Goal: Transaction & Acquisition: Purchase product/service

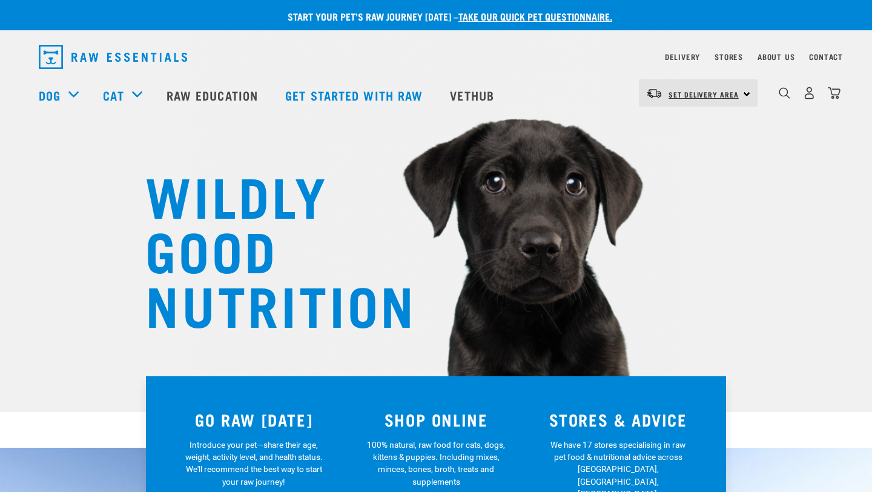
click at [694, 89] on link "Set Delivery Area" at bounding box center [703, 94] width 70 height 19
click at [681, 124] on link "[GEOGRAPHIC_DATA]" at bounding box center [697, 127] width 116 height 27
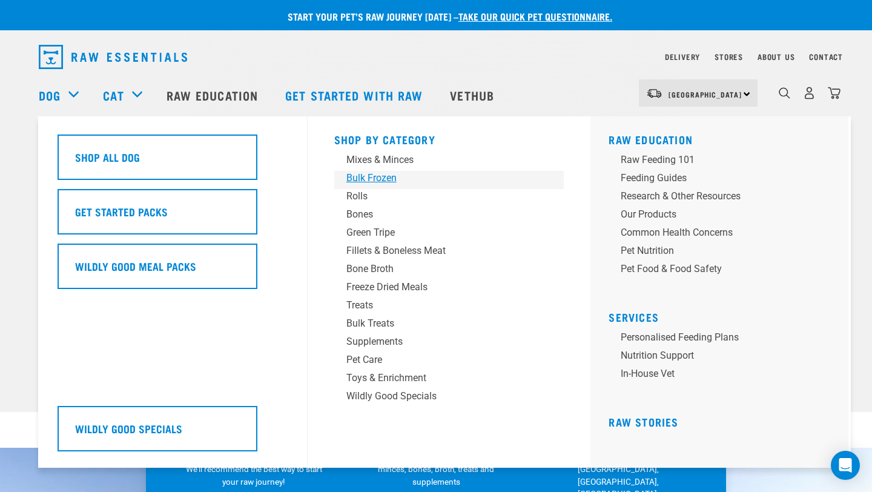
click at [377, 176] on div "Bulk Frozen" at bounding box center [440, 178] width 189 height 15
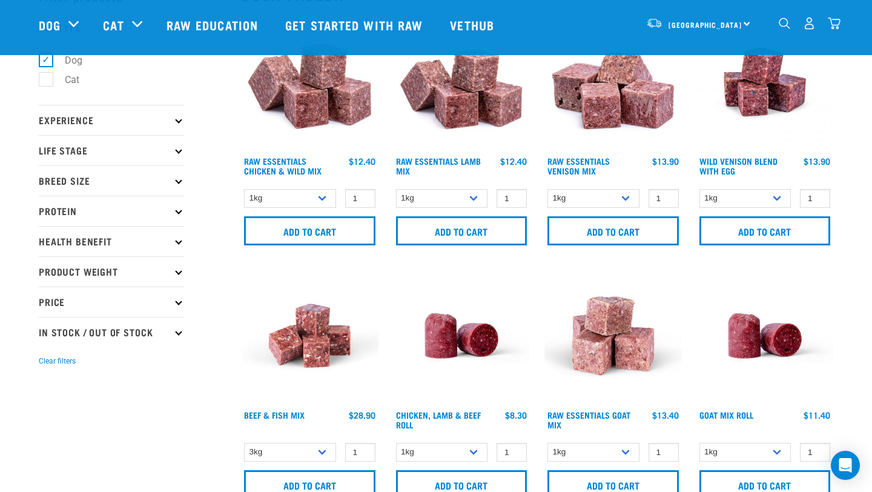
scroll to position [85, 0]
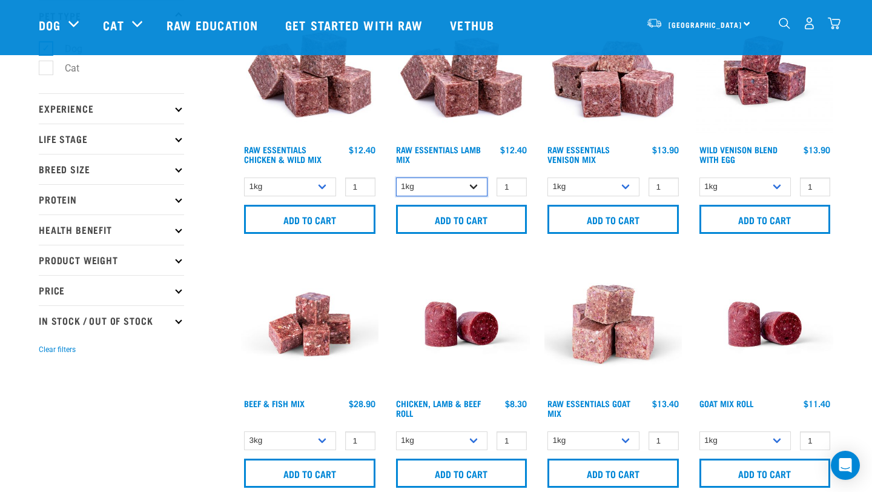
click at [445, 183] on select "1kg 3kg Bulk (10kg)" at bounding box center [442, 186] width 92 height 19
click at [576, 186] on select "1kg 3kg" at bounding box center [593, 186] width 92 height 19
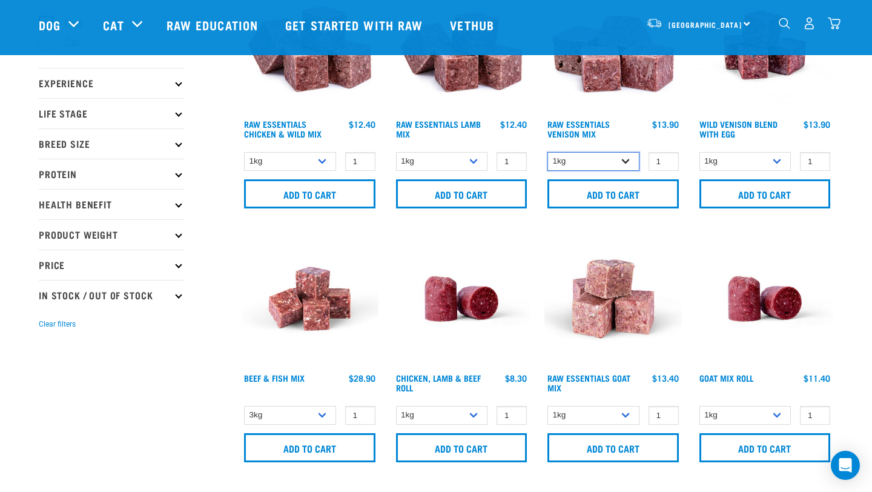
scroll to position [114, 0]
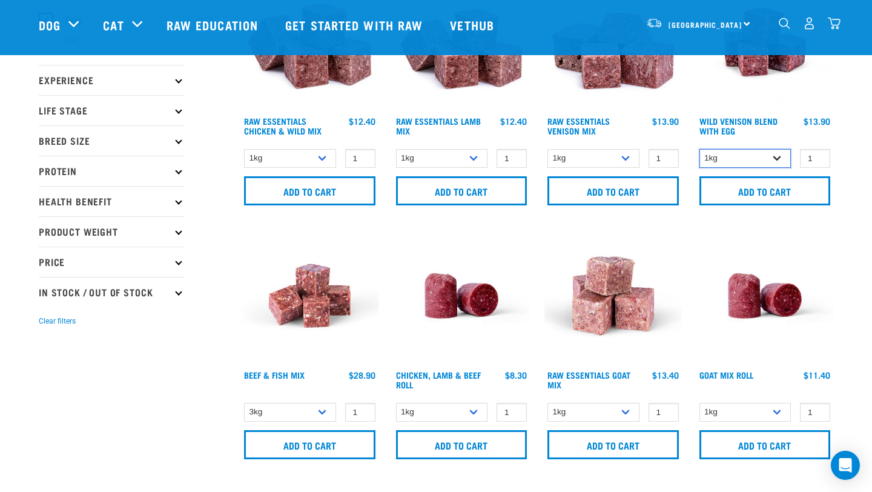
click at [767, 151] on select "1kg 3kg Bulk (10kg)" at bounding box center [745, 158] width 92 height 19
select select "50722"
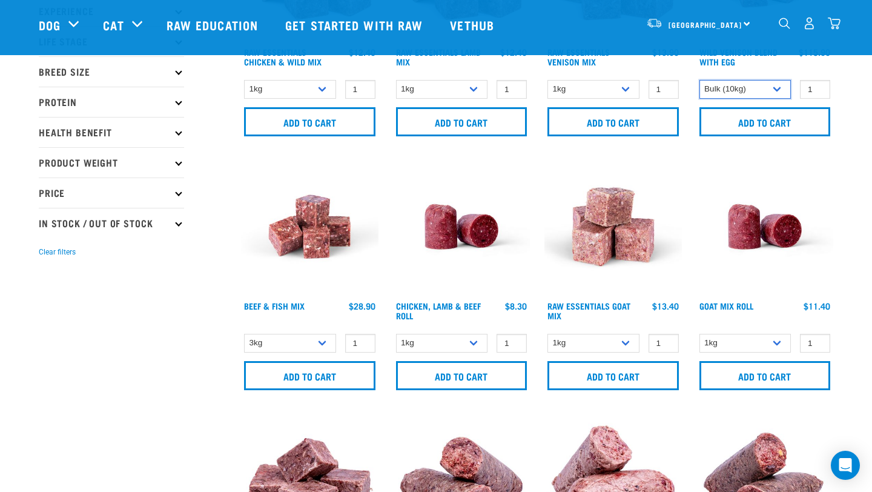
scroll to position [190, 0]
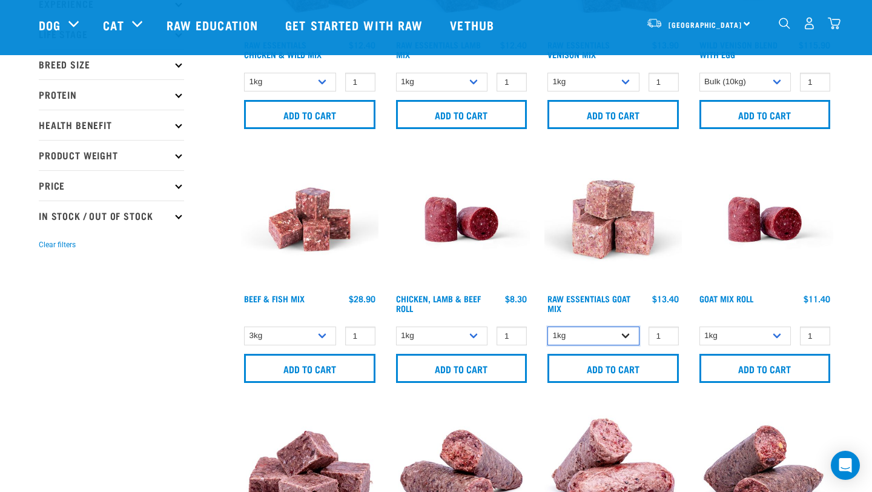
click at [574, 332] on select "1kg 3kg" at bounding box center [593, 335] width 92 height 19
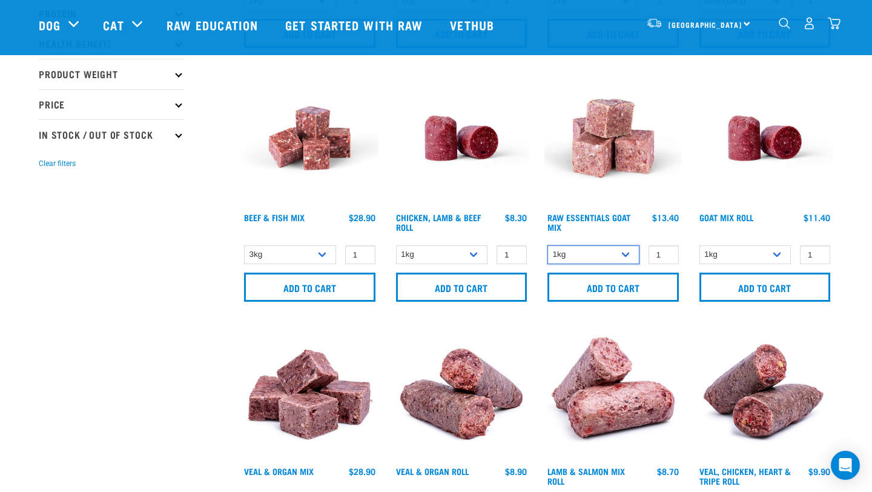
scroll to position [297, 0]
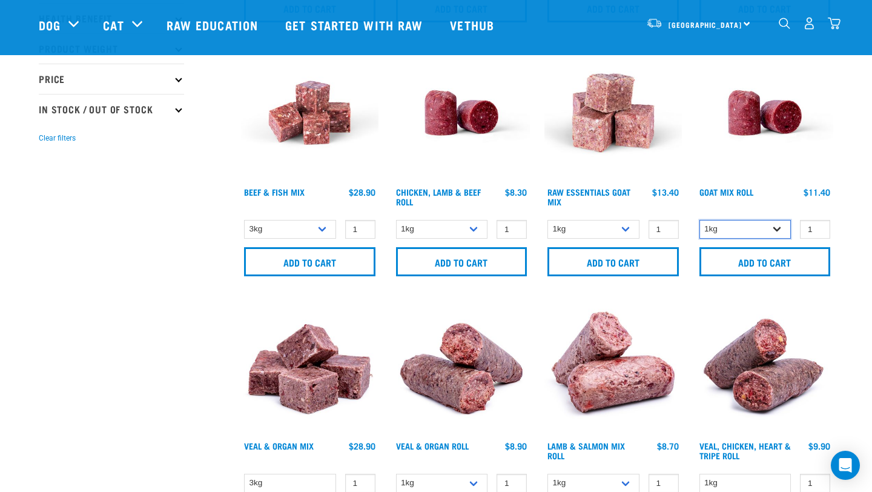
click at [770, 229] on select "1kg Bulk (10kg)" at bounding box center [745, 229] width 92 height 19
select select "443209"
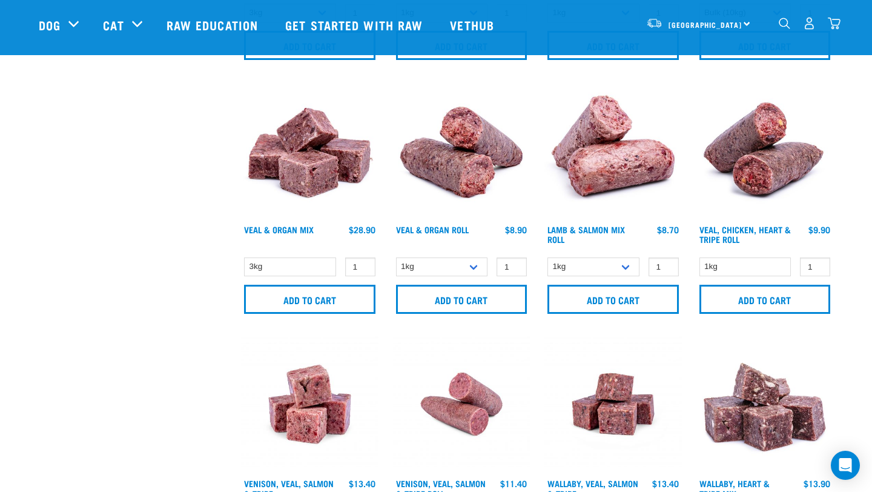
scroll to position [511, 0]
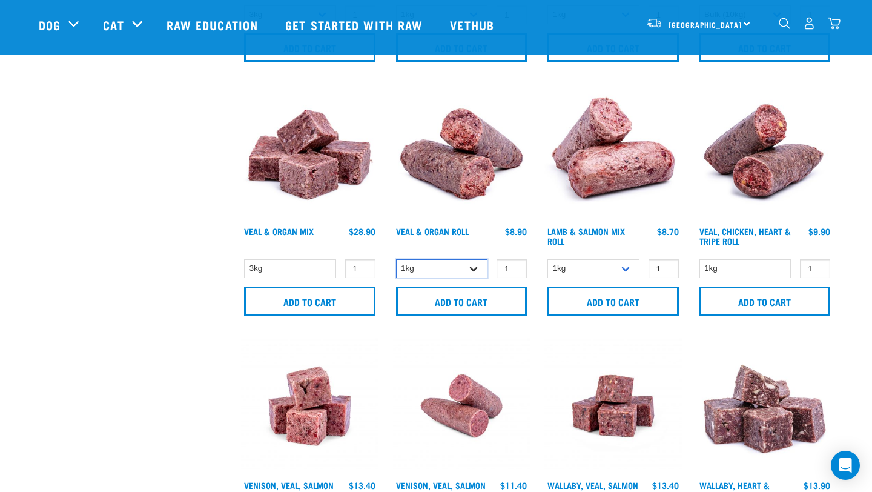
click at [439, 269] on select "1kg Bulk (10kg)" at bounding box center [442, 268] width 92 height 19
select select "920"
click at [310, 274] on select "3kg" at bounding box center [290, 268] width 92 height 19
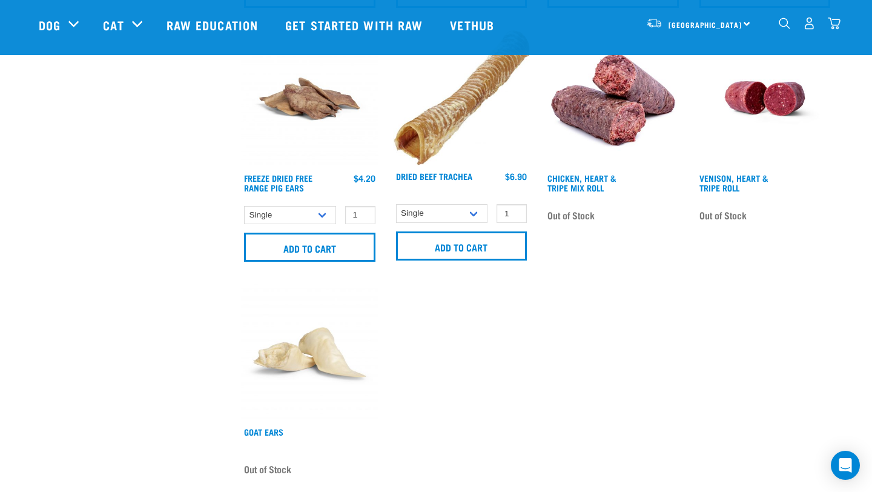
scroll to position [1571, 0]
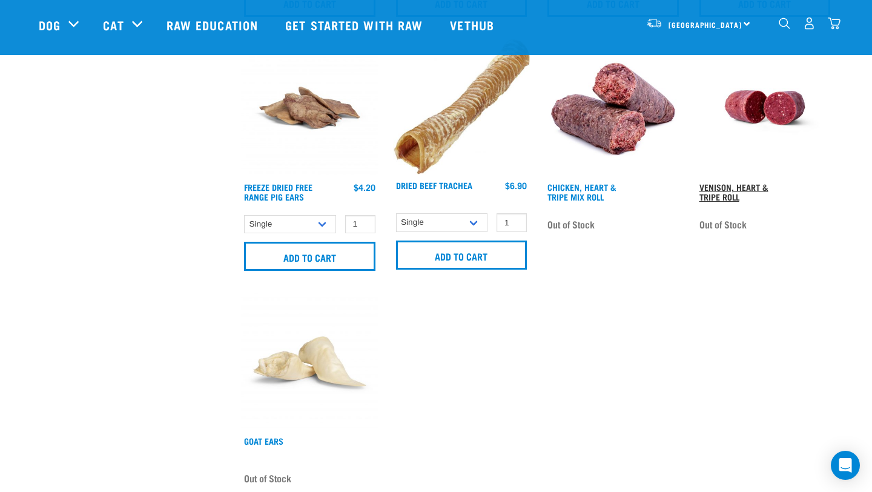
click at [701, 186] on link "Venison, Heart & Tripe Roll" at bounding box center [733, 192] width 69 height 14
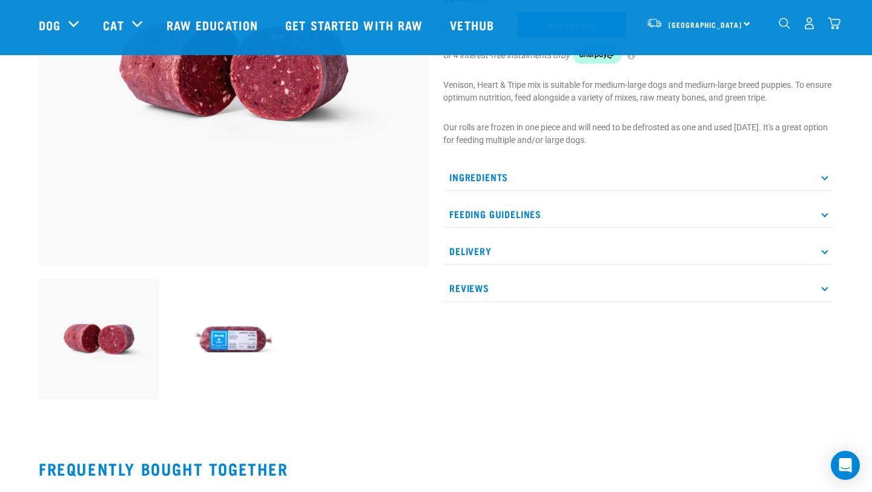
scroll to position [14, 0]
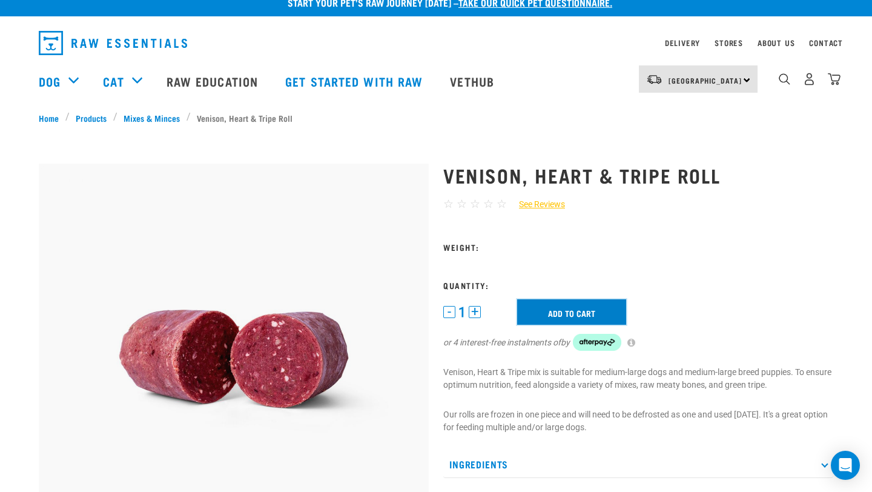
click at [576, 309] on input "Add to cart" at bounding box center [571, 311] width 109 height 25
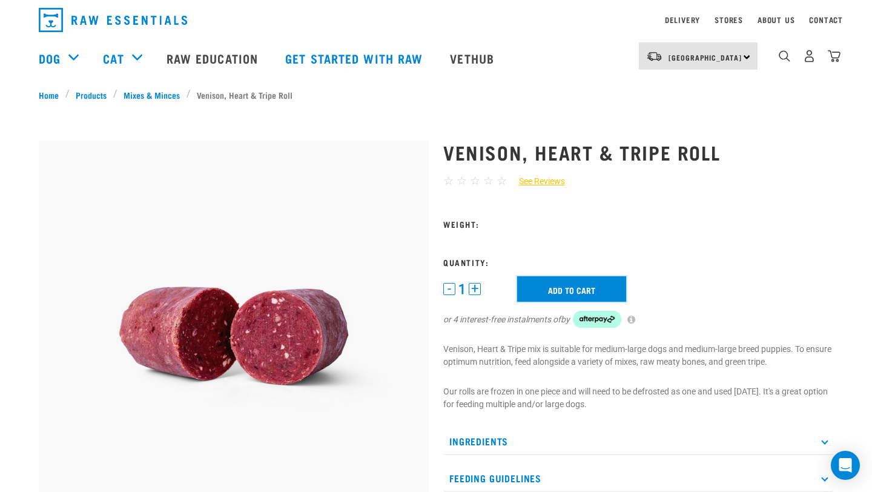
scroll to position [104, 0]
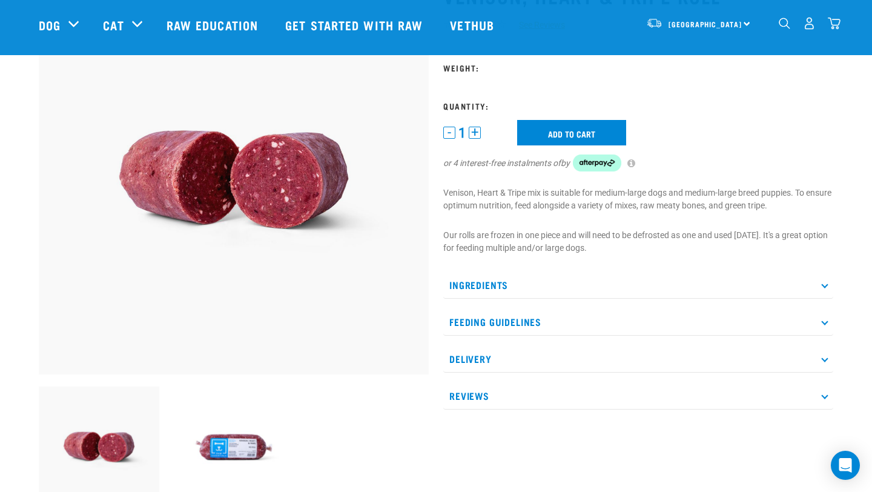
click at [225, 419] on img at bounding box center [234, 446] width 120 height 120
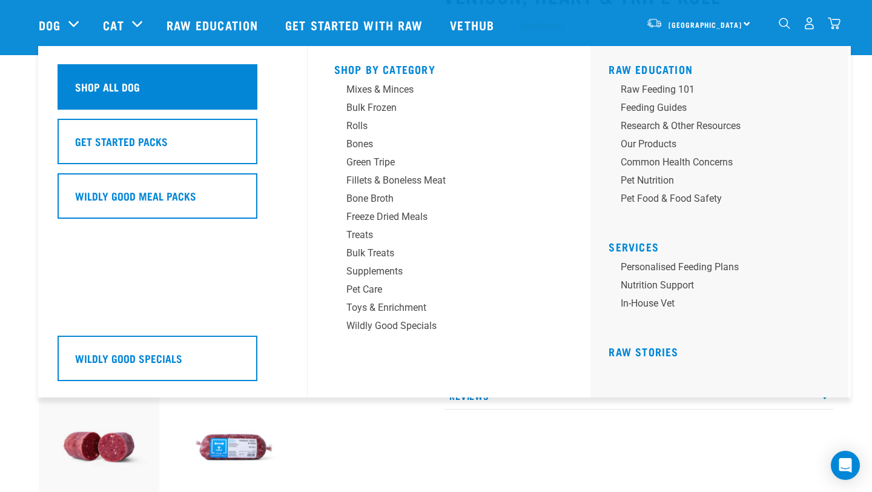
click at [142, 78] on div "Shop All Dog" at bounding box center [158, 86] width 200 height 45
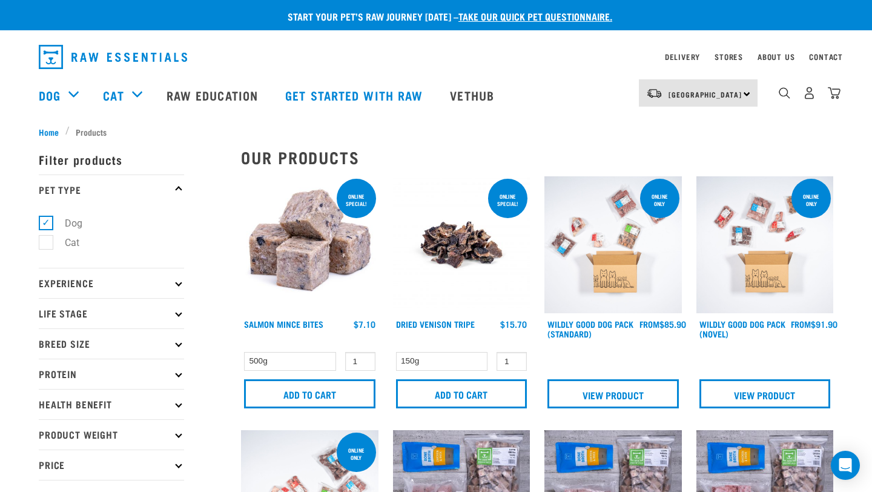
scroll to position [1, 0]
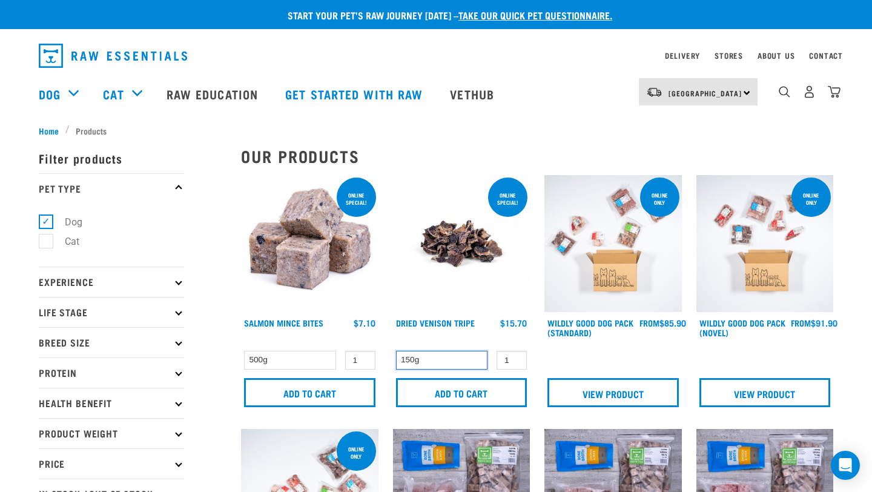
click at [446, 358] on select "150g" at bounding box center [442, 360] width 92 height 19
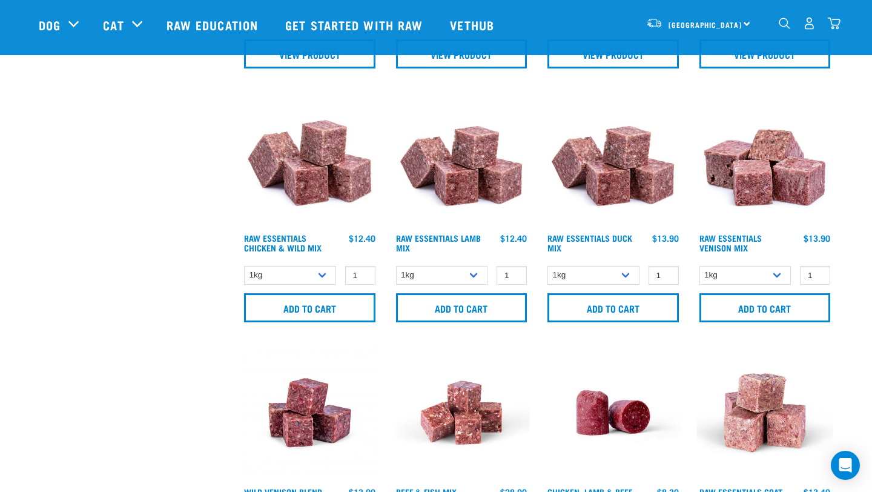
scroll to position [527, 0]
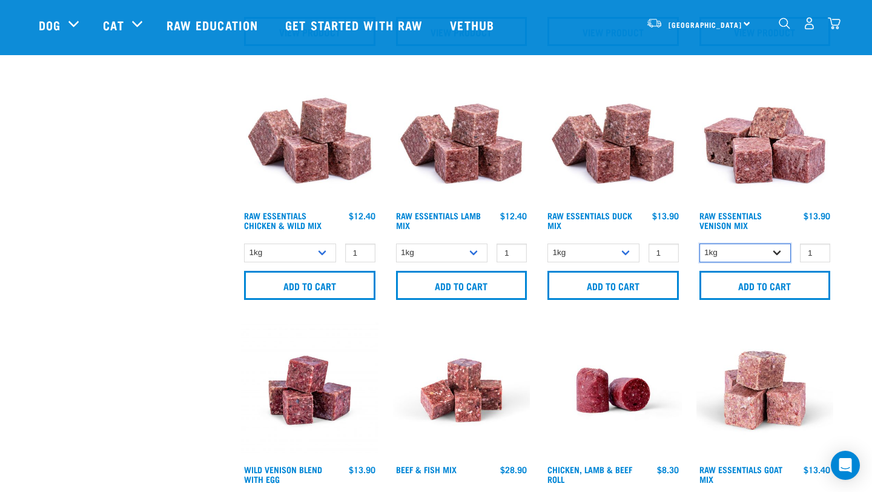
click at [745, 248] on select "1kg 3kg" at bounding box center [745, 252] width 92 height 19
click at [613, 250] on select "1kg 3kg" at bounding box center [593, 252] width 92 height 19
select select "442098"
type input "2"
click at [667, 250] on input "2" at bounding box center [663, 252] width 30 height 19
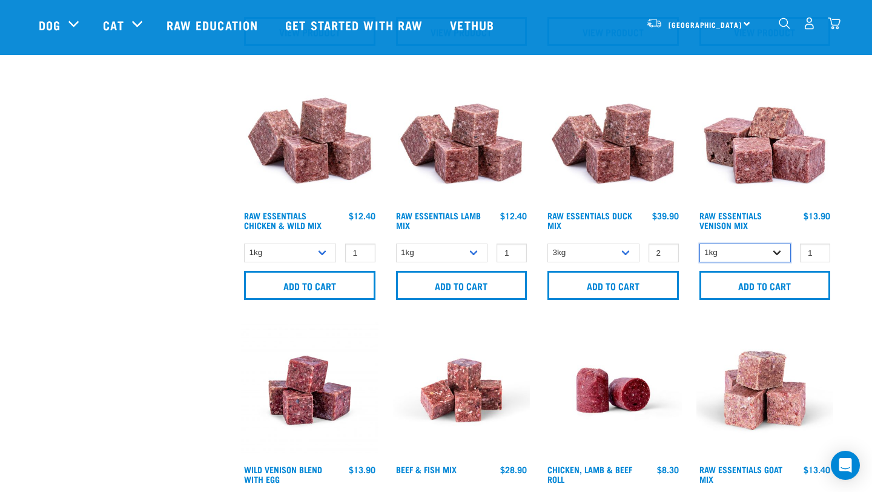
click at [760, 256] on select "1kg 3kg" at bounding box center [745, 252] width 92 height 19
select select "712"
type input "2"
click at [817, 249] on input "2" at bounding box center [815, 252] width 30 height 19
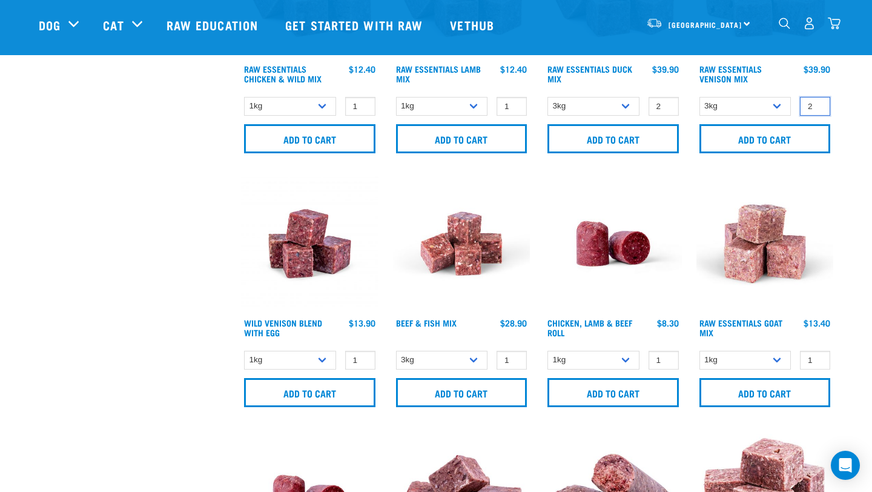
scroll to position [679, 0]
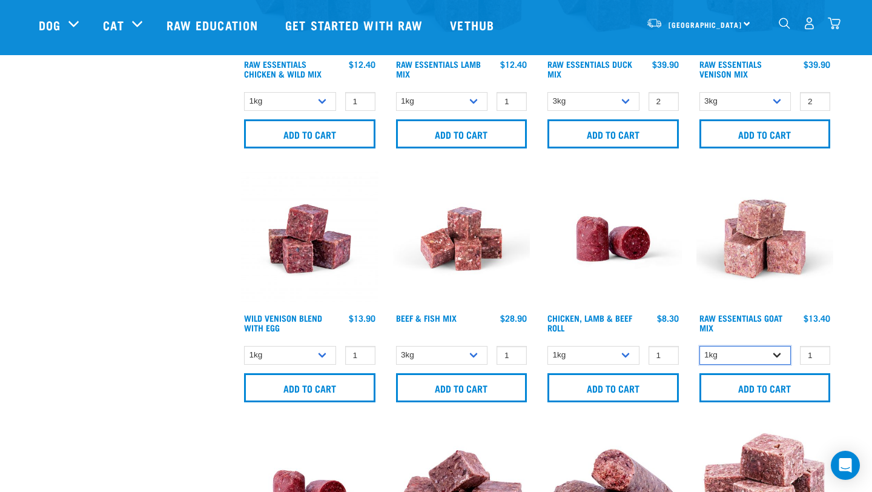
click at [739, 360] on select "1kg 3kg" at bounding box center [745, 355] width 92 height 19
select select "337219"
type input "2"
click at [819, 350] on input "2" at bounding box center [815, 355] width 30 height 19
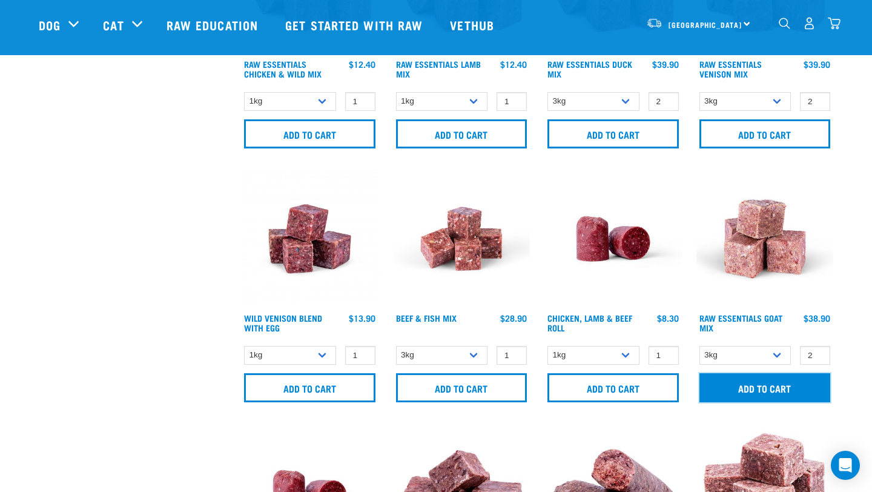
click at [806, 386] on input "Add to cart" at bounding box center [764, 387] width 131 height 29
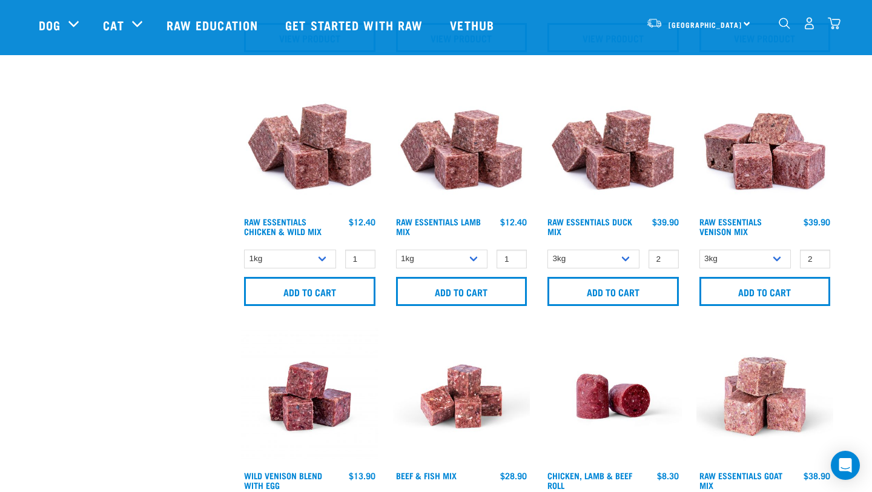
scroll to position [518, 0]
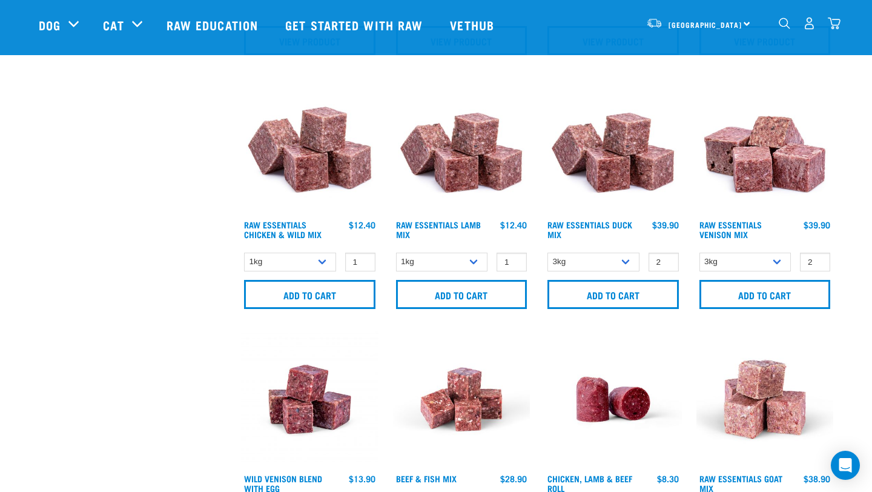
click at [48, 242] on button "delete" at bounding box center [42, 246] width 12 height 12
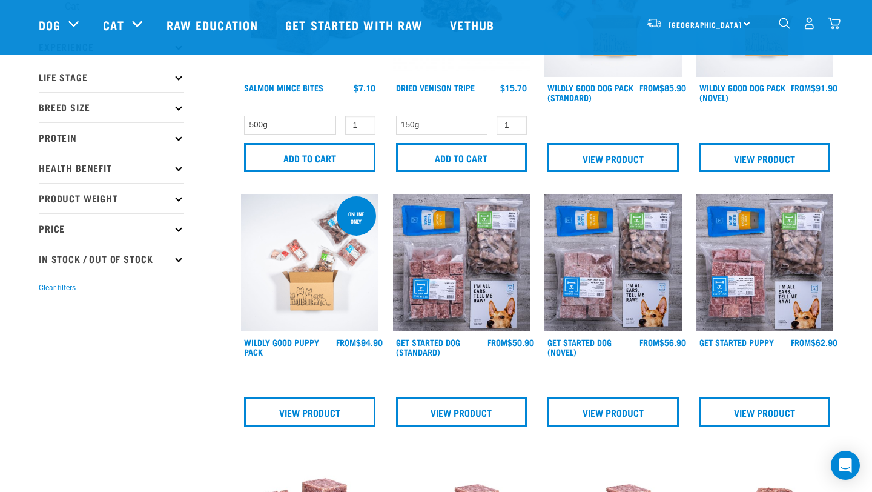
scroll to position [0, 0]
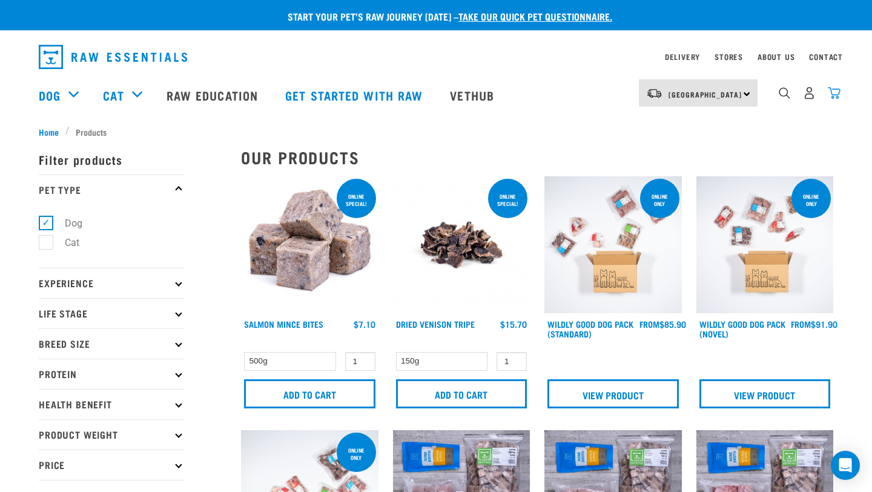
click at [837, 93] on img "dropdown navigation" at bounding box center [834, 93] width 13 height 13
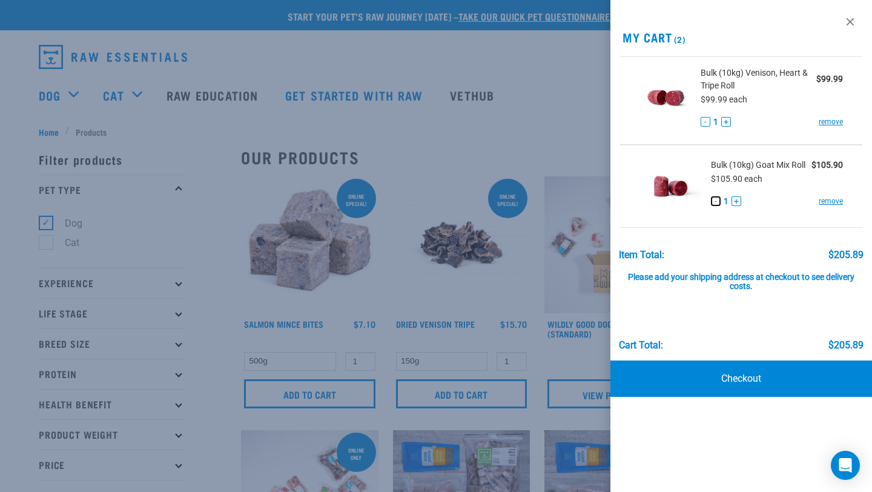
click at [716, 202] on button "-" at bounding box center [716, 201] width 10 height 10
click at [834, 202] on link "remove" at bounding box center [831, 201] width 24 height 11
click at [835, 122] on link "remove" at bounding box center [831, 121] width 24 height 11
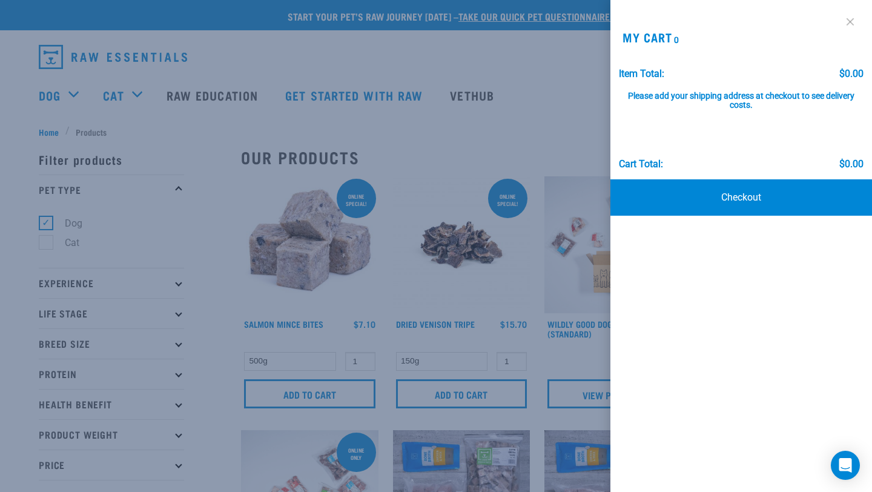
click at [851, 14] on link at bounding box center [849, 21] width 19 height 19
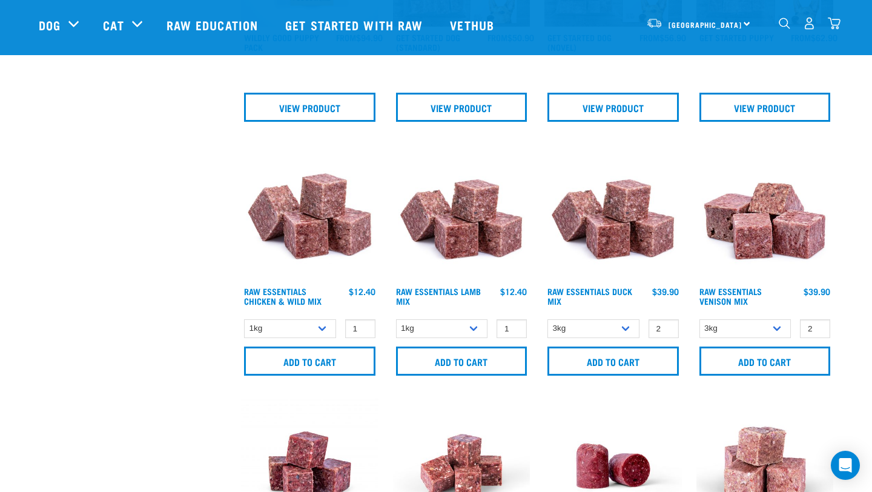
scroll to position [463, 0]
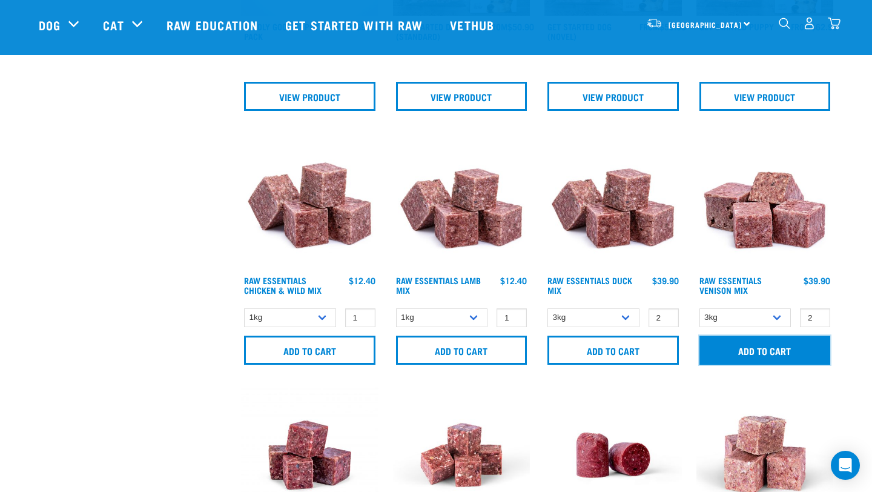
click at [746, 354] on input "Add to cart" at bounding box center [764, 349] width 131 height 29
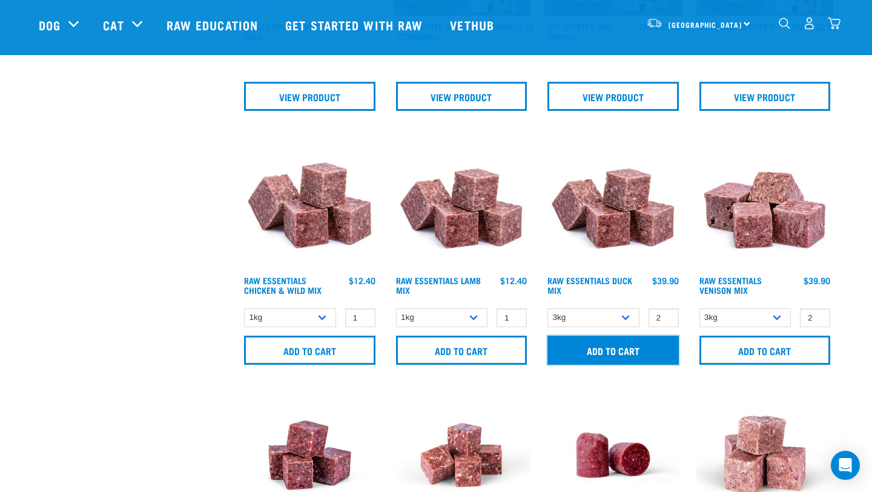
click at [630, 355] on input "Add to cart" at bounding box center [612, 349] width 131 height 29
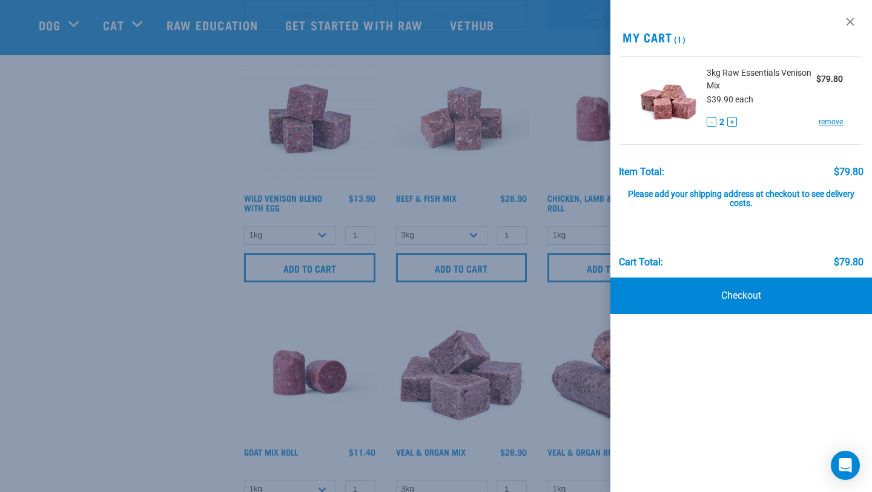
scroll to position [800, 0]
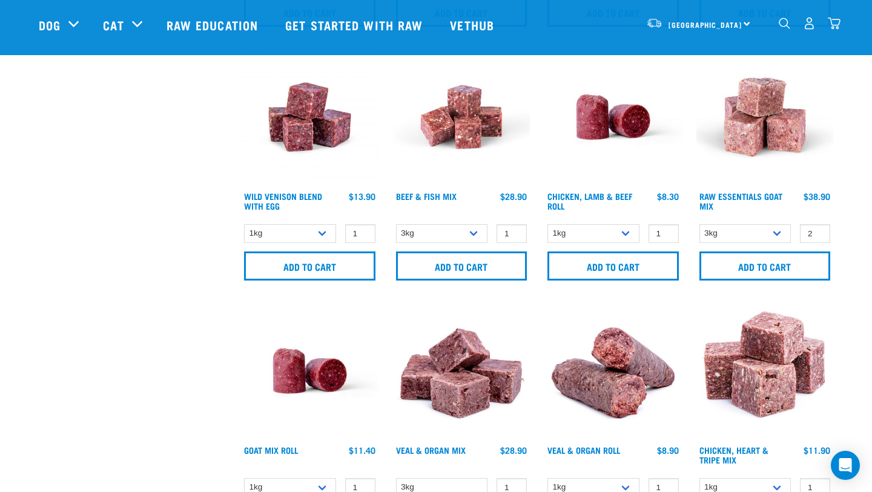
click at [846, 26] on nav "North Island North Island South Island Dog Shop All Dog Rolls Cat" at bounding box center [436, 25] width 872 height 48
click at [833, 22] on img "dropdown navigation" at bounding box center [834, 23] width 13 height 13
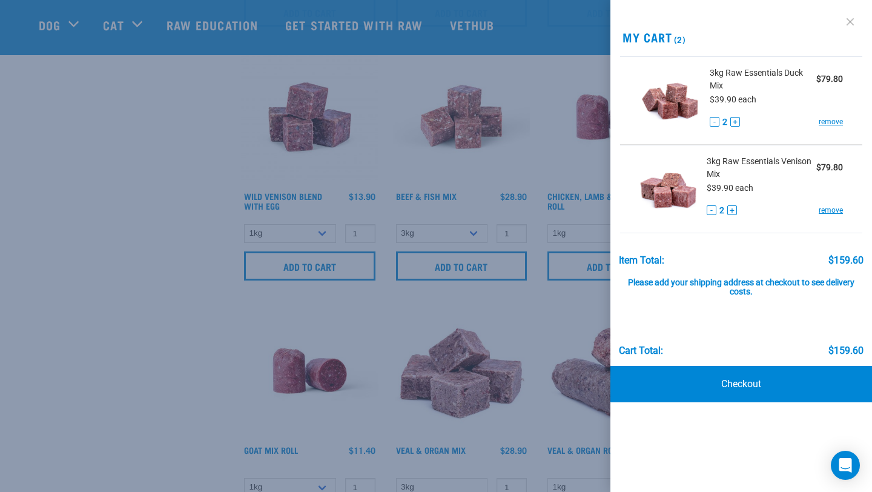
click at [849, 18] on link at bounding box center [849, 21] width 19 height 19
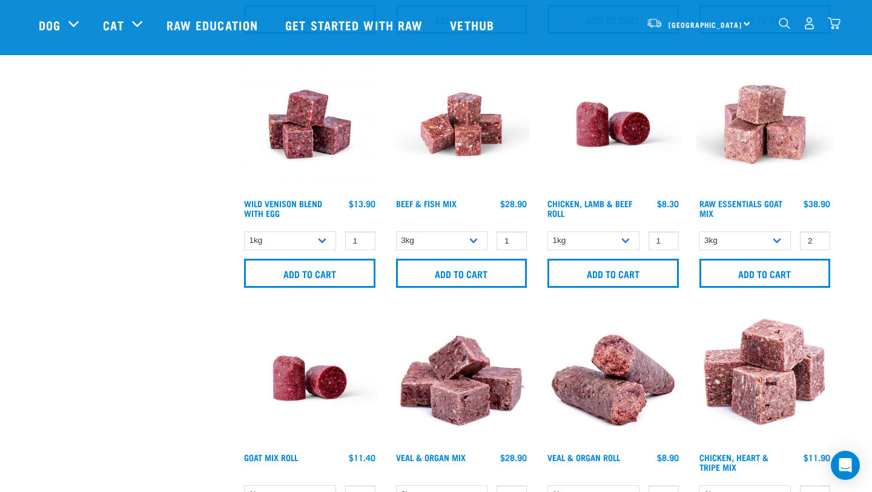
scroll to position [783, 0]
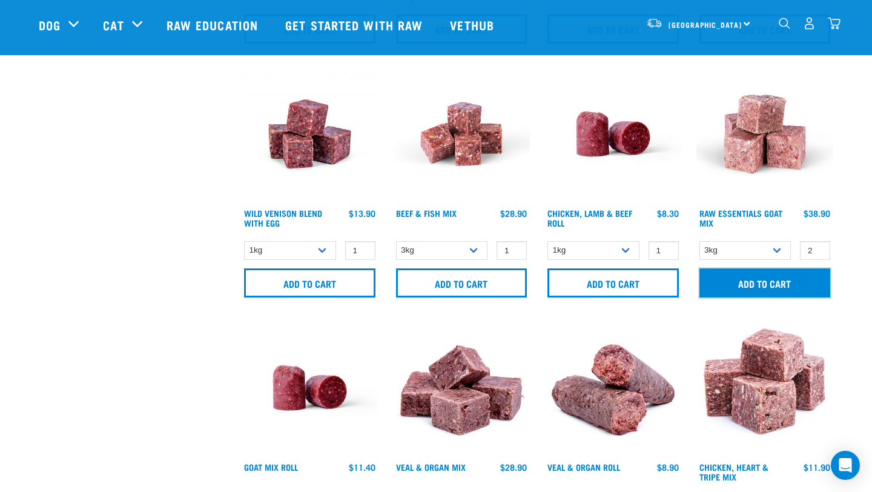
click at [745, 285] on input "Add to cart" at bounding box center [764, 282] width 131 height 29
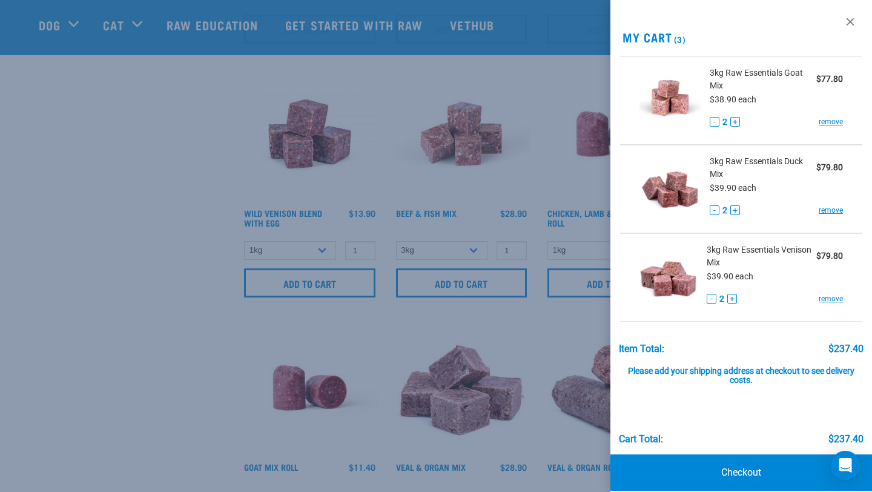
click at [193, 363] on div at bounding box center [436, 246] width 872 height 492
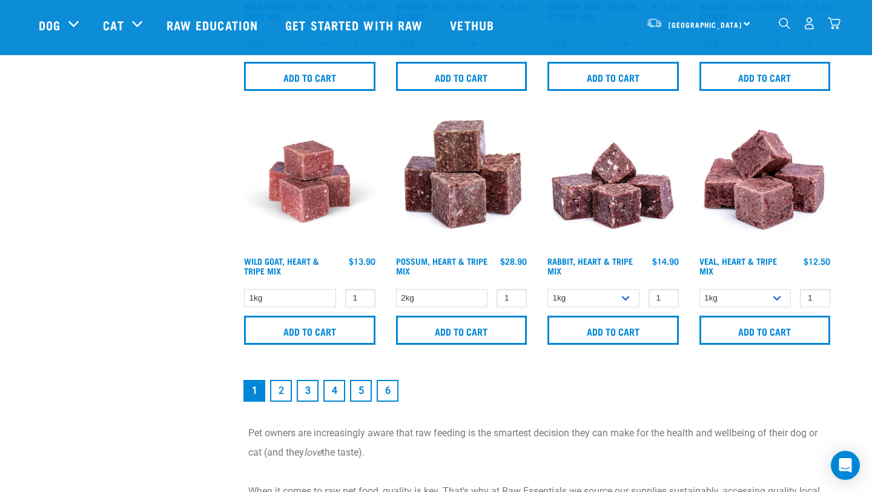
scroll to position [1769, 0]
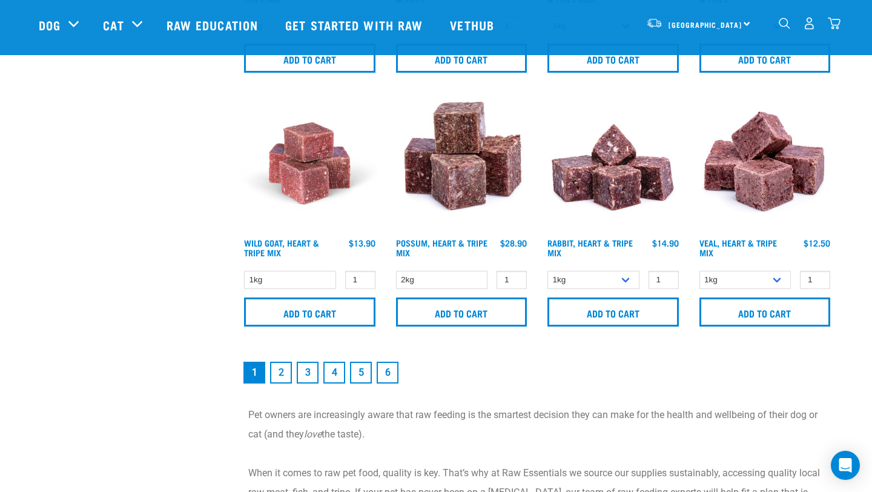
click at [284, 371] on link "2" at bounding box center [281, 372] width 22 height 22
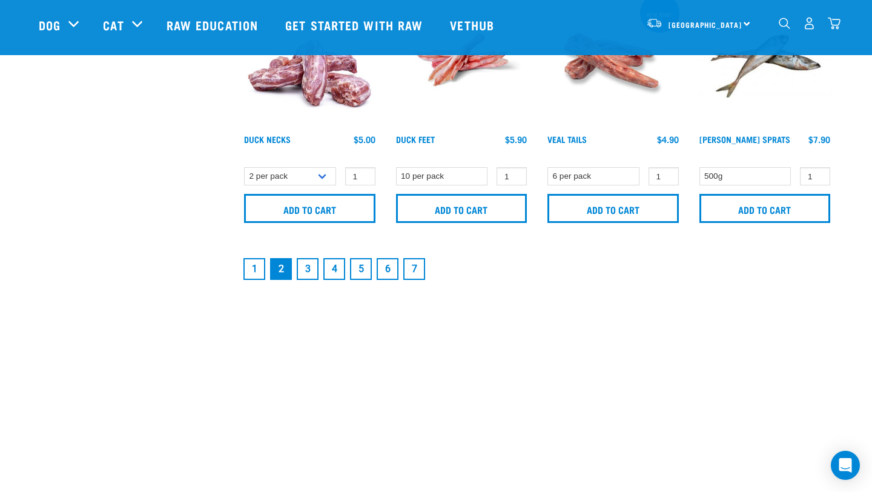
scroll to position [1888, 0]
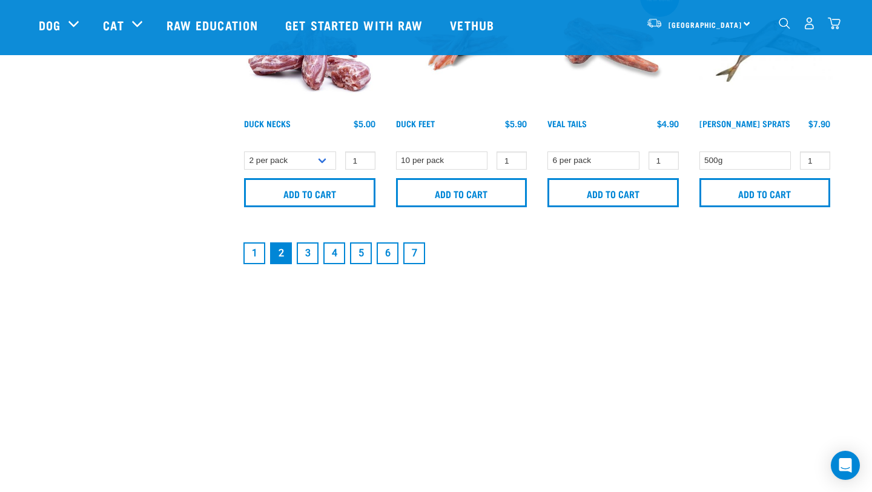
click at [305, 249] on link "3" at bounding box center [308, 253] width 22 height 22
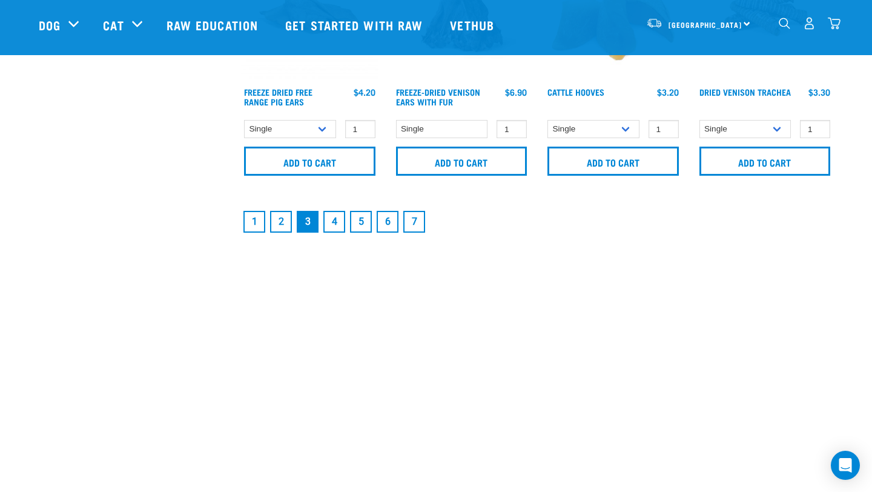
scroll to position [1978, 0]
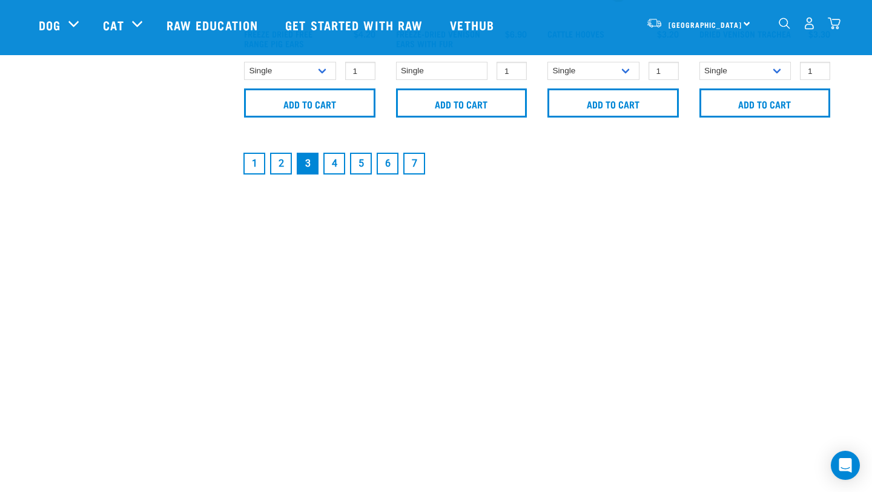
click at [338, 156] on link "4" at bounding box center [334, 164] width 22 height 22
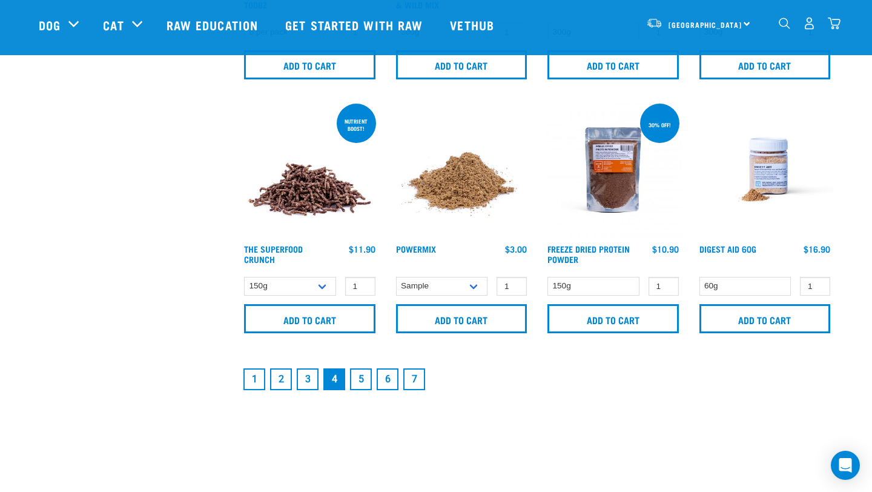
scroll to position [1880, 0]
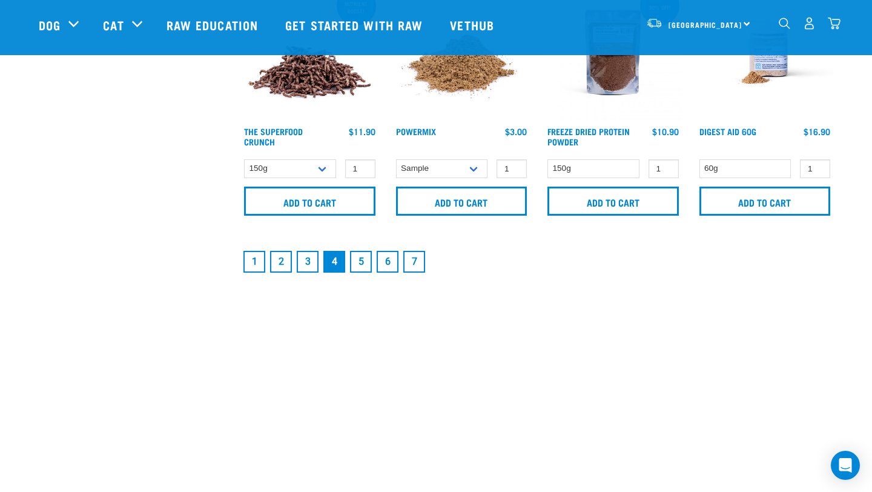
click at [303, 262] on link "3" at bounding box center [308, 262] width 22 height 22
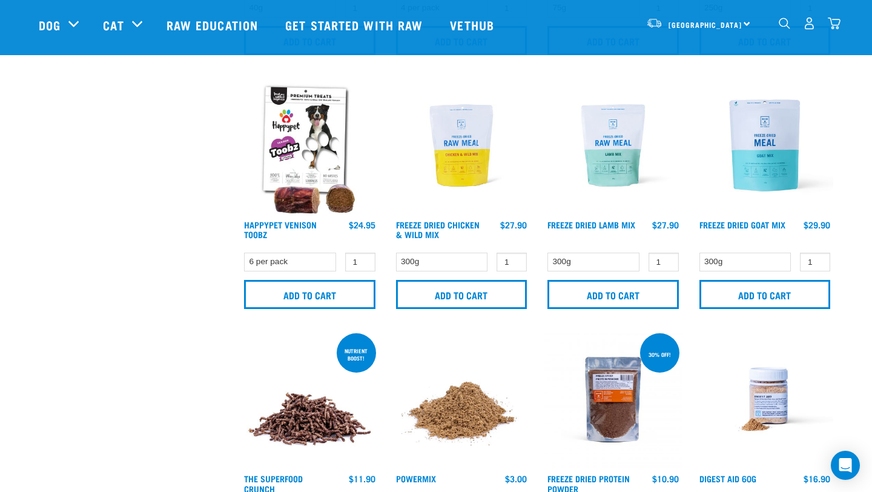
scroll to position [1278, 0]
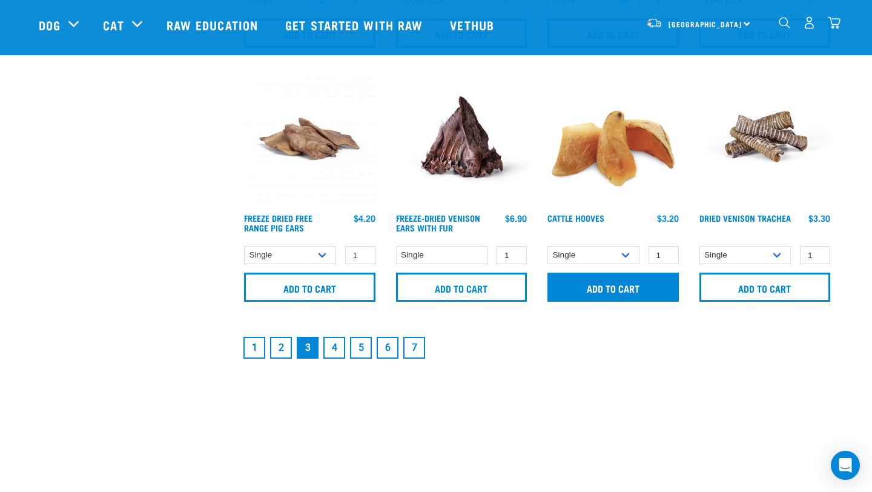
scroll to position [1832, 0]
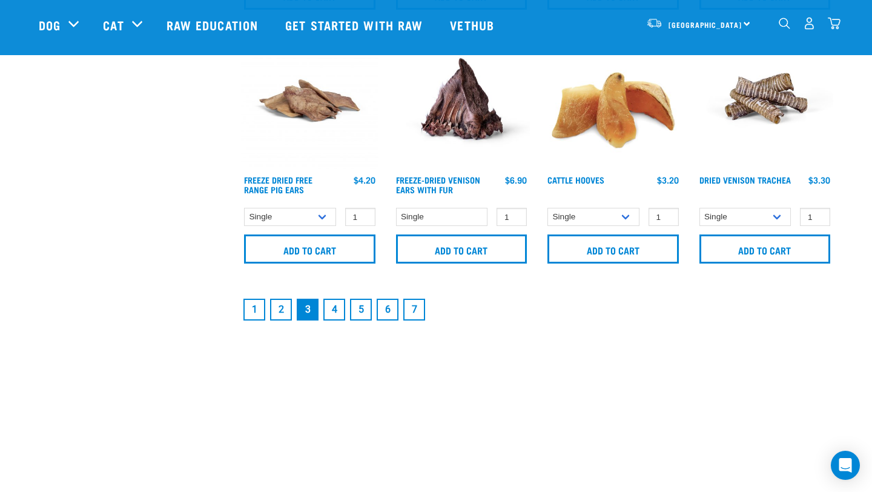
click at [277, 307] on link "2" at bounding box center [281, 310] width 22 height 22
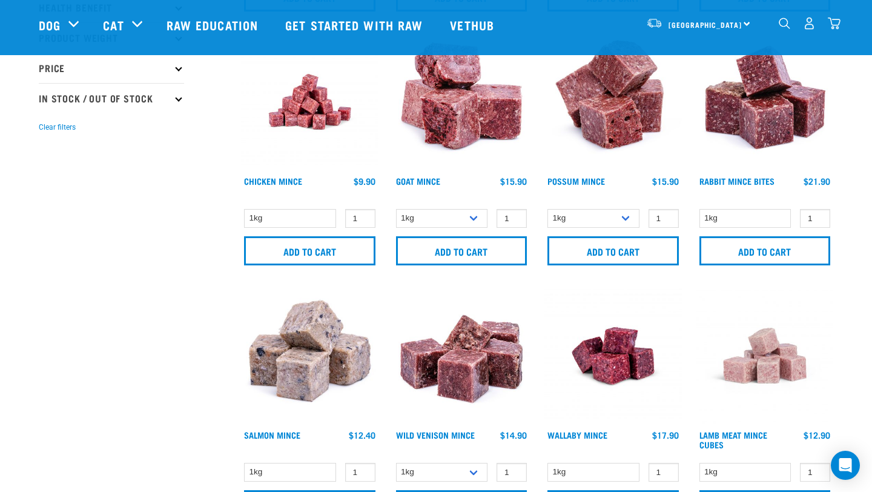
scroll to position [317, 0]
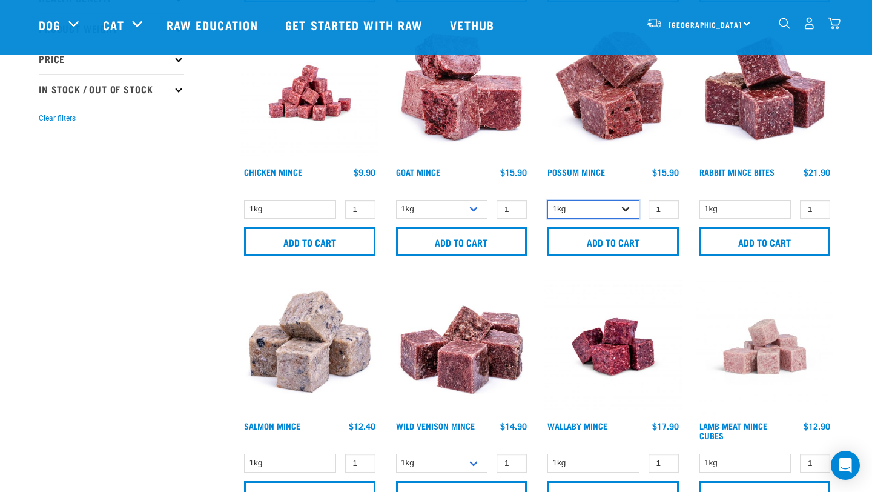
click at [597, 204] on select "1kg 3kg" at bounding box center [593, 209] width 92 height 19
select select "457"
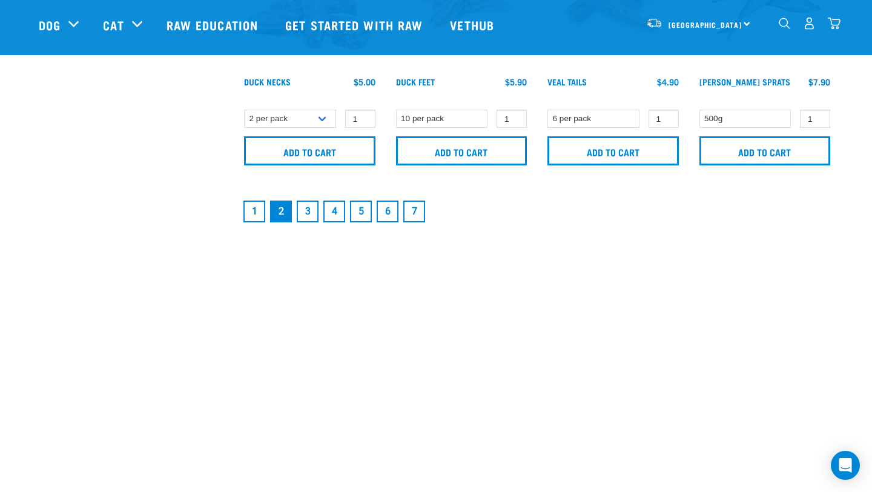
scroll to position [1950, 0]
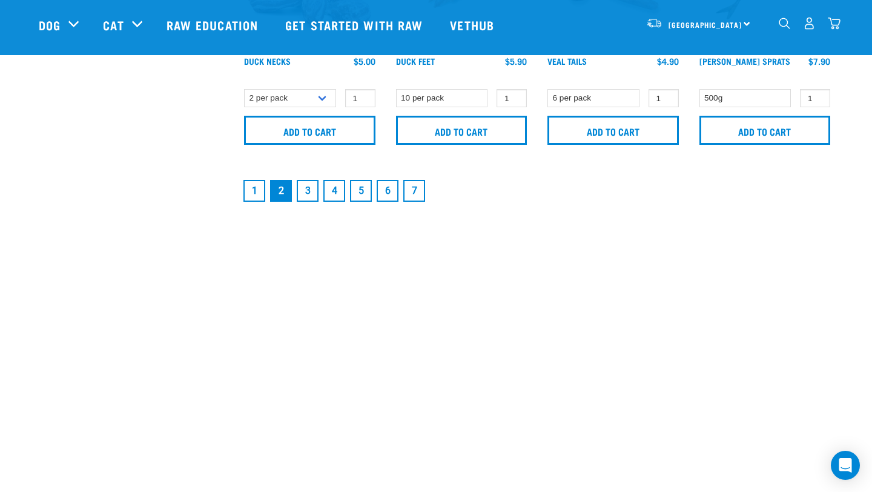
click at [260, 186] on link "1" at bounding box center [254, 191] width 22 height 22
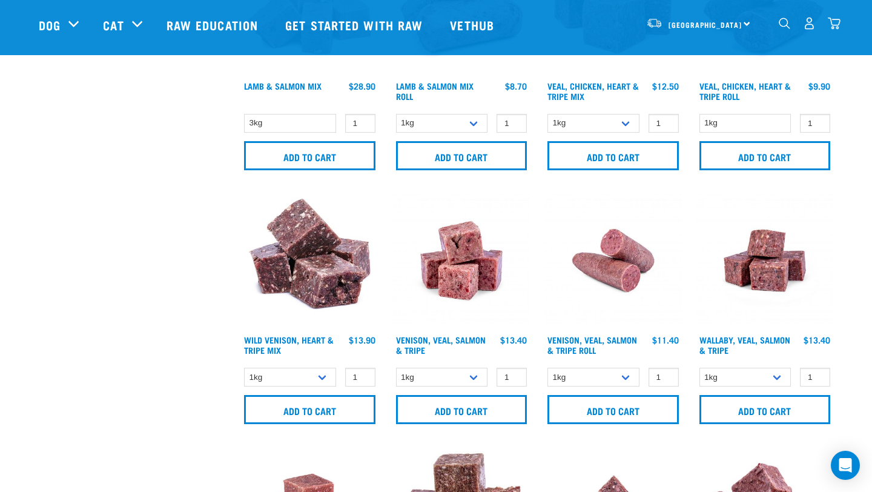
scroll to position [1420, 0]
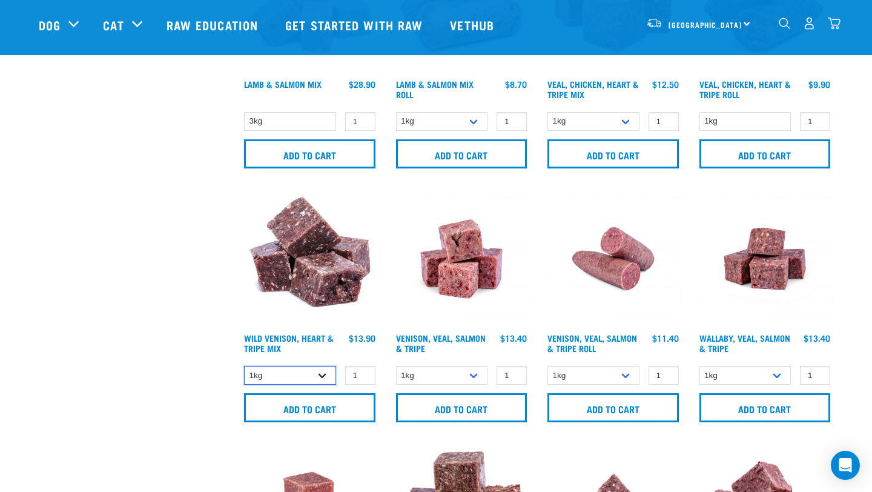
click at [326, 371] on select "1kg 3kg" at bounding box center [290, 375] width 92 height 19
select select "763"
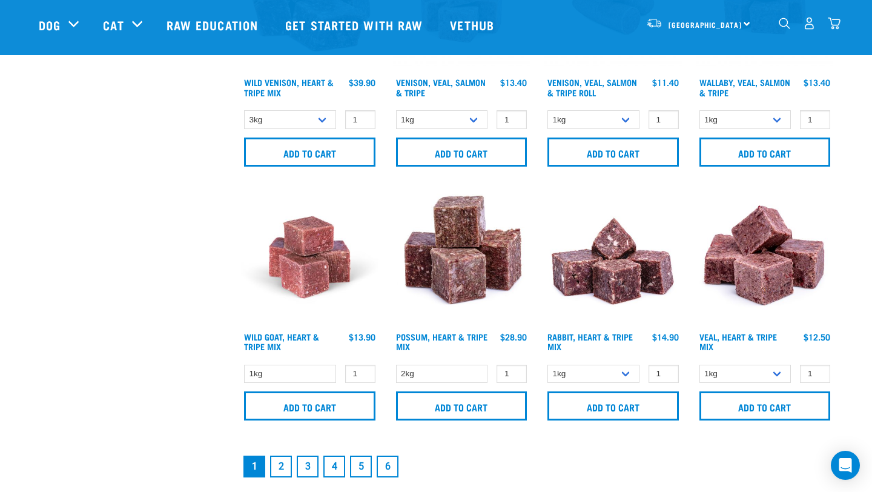
scroll to position [1677, 0]
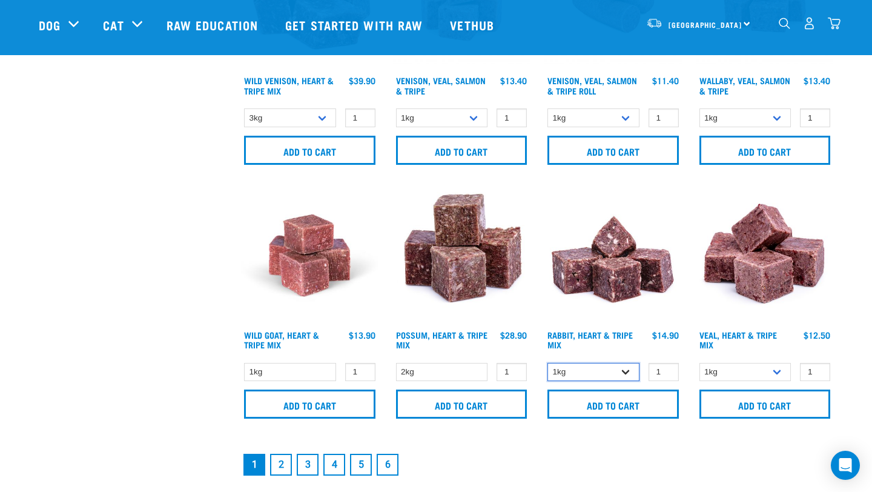
click at [593, 363] on select "1kg 3kg" at bounding box center [593, 372] width 92 height 19
select select "706"
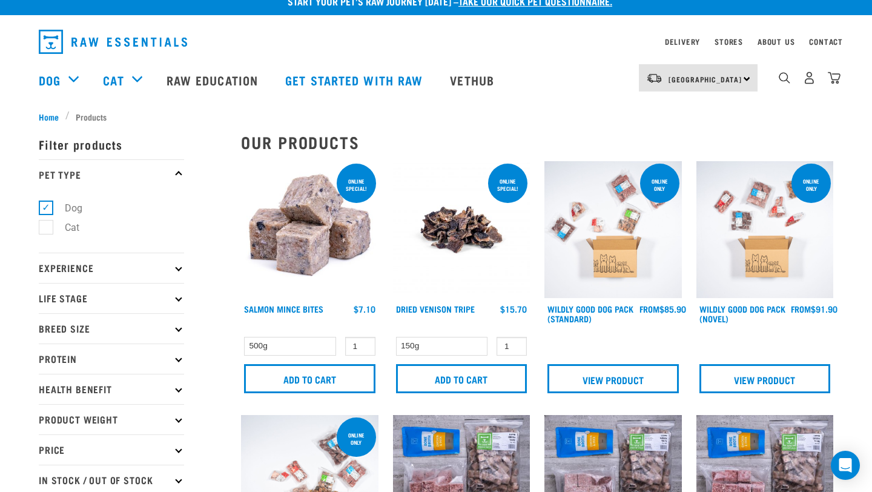
scroll to position [0, 0]
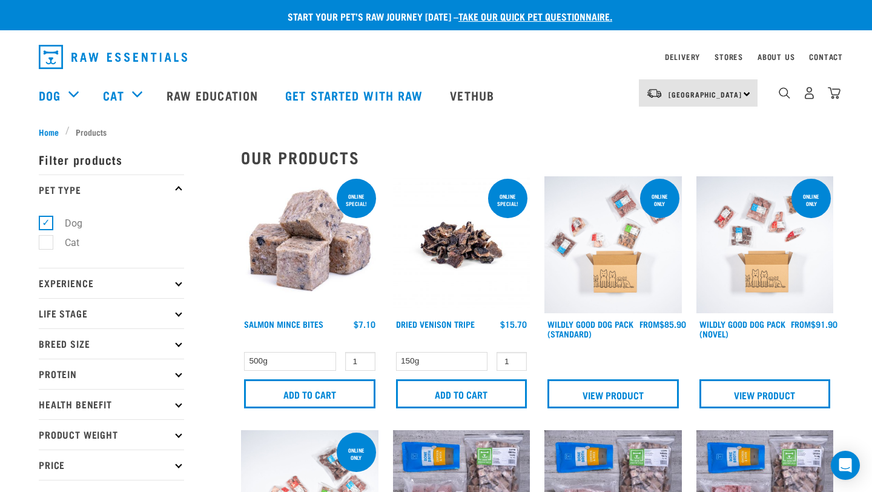
click at [839, 88] on div "6" at bounding box center [834, 93] width 13 height 13
click at [836, 95] on img "dropdown navigation" at bounding box center [834, 93] width 13 height 13
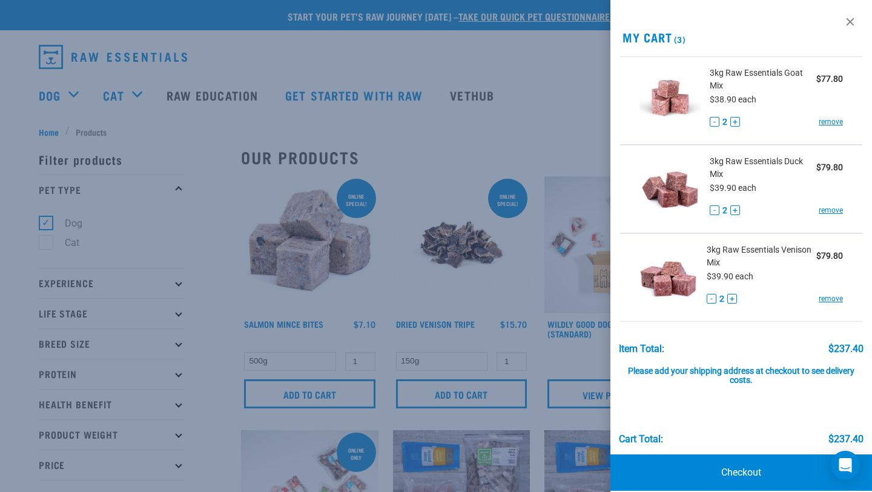
click at [549, 128] on div at bounding box center [436, 246] width 872 height 492
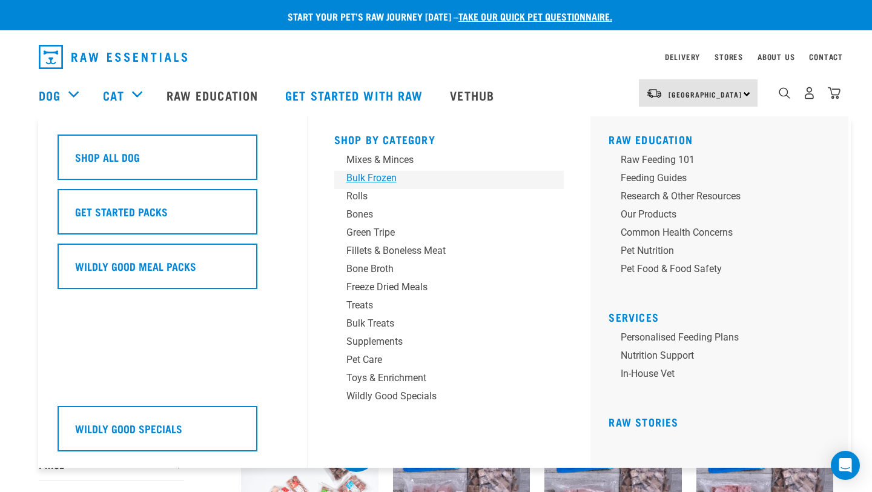
click at [375, 176] on div "Bulk Frozen" at bounding box center [440, 178] width 189 height 15
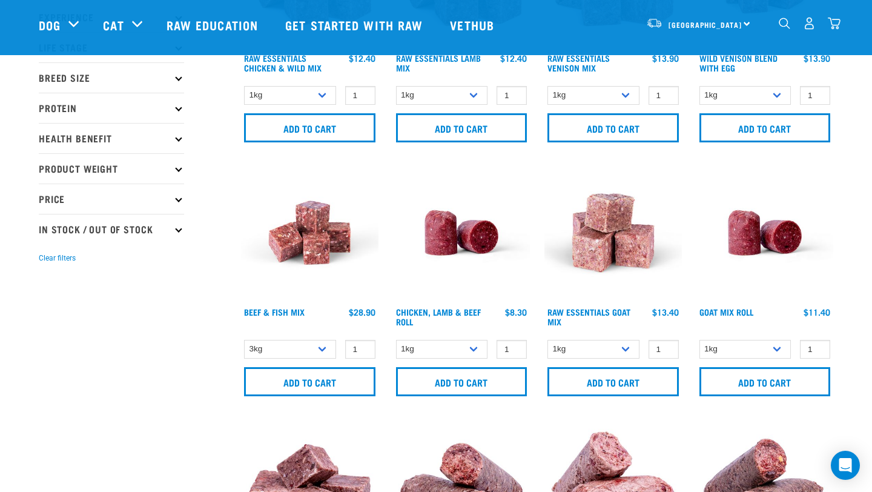
scroll to position [177, 0]
click at [725, 346] on select "1kg Bulk (10kg)" at bounding box center [745, 348] width 92 height 19
select select "443209"
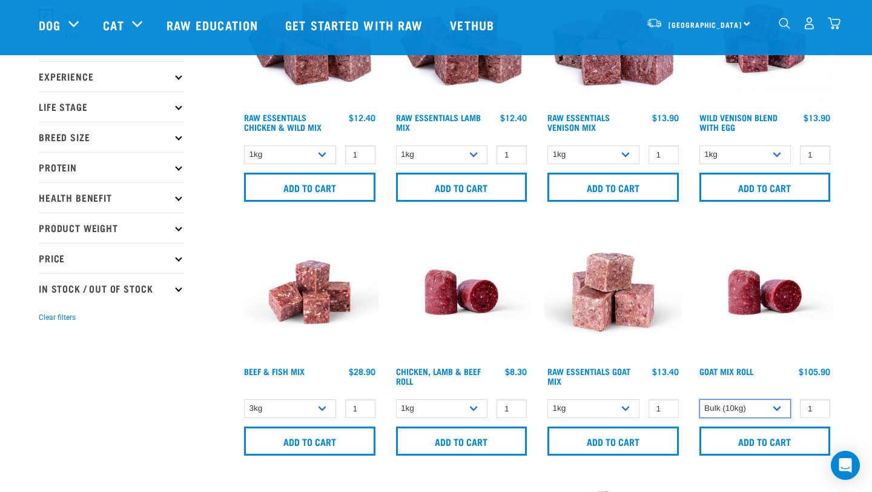
scroll to position [114, 0]
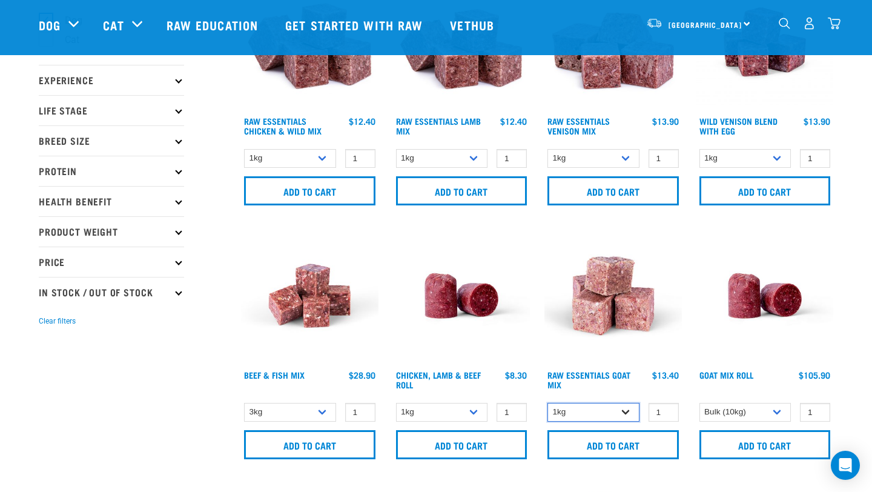
click at [612, 413] on select "1kg 3kg" at bounding box center [593, 412] width 92 height 19
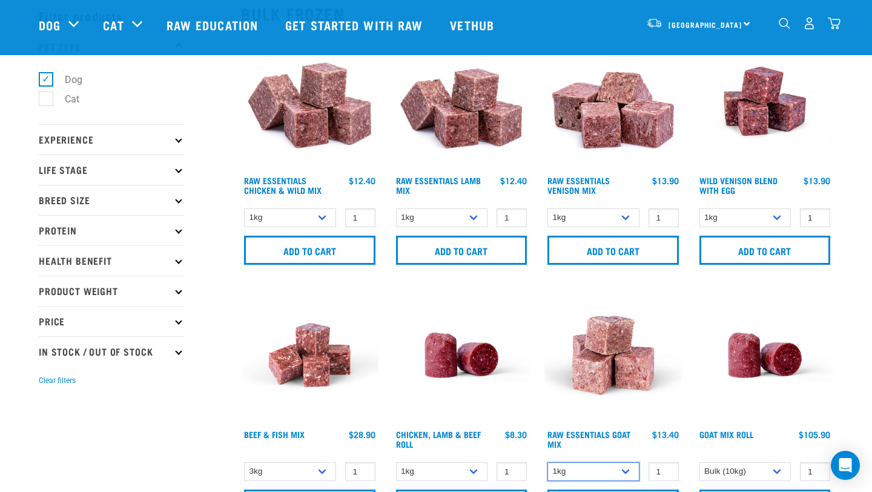
scroll to position [53, 0]
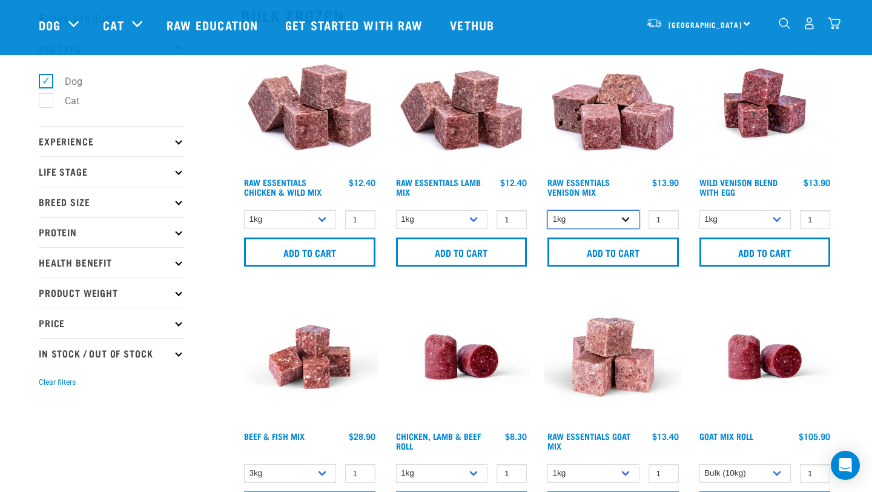
click at [626, 213] on select "1kg 3kg" at bounding box center [593, 219] width 92 height 19
click at [777, 216] on select "1kg 3kg Bulk (10kg)" at bounding box center [745, 219] width 92 height 19
select select "50722"
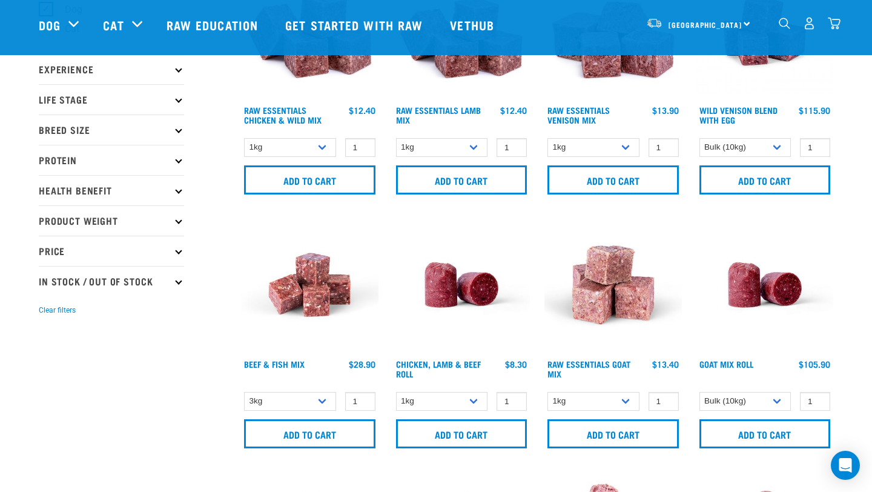
scroll to position [127, 0]
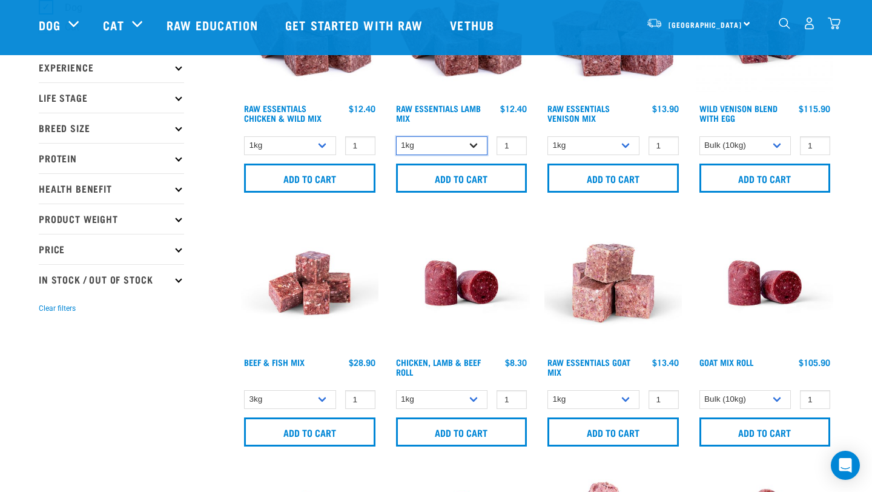
click at [466, 145] on select "1kg 3kg Bulk (10kg)" at bounding box center [442, 145] width 92 height 19
click at [319, 142] on select "1kg 3kg Bulk (10kg)" at bounding box center [290, 145] width 92 height 19
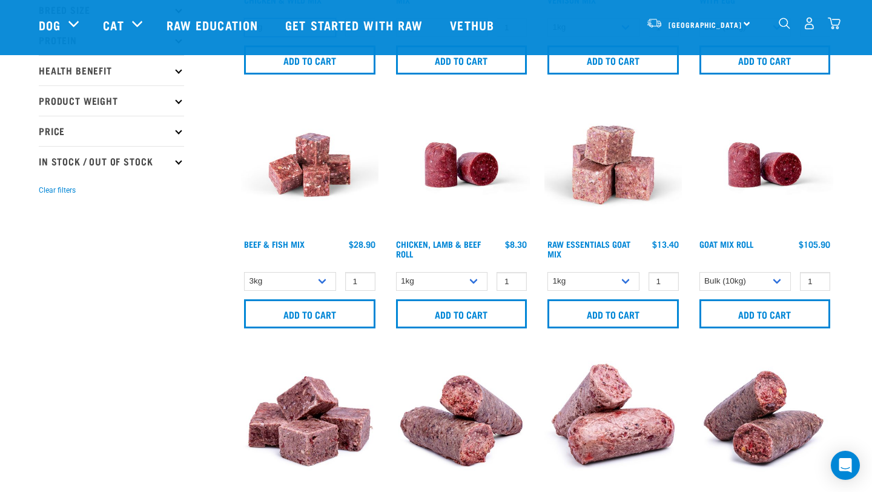
scroll to position [248, 0]
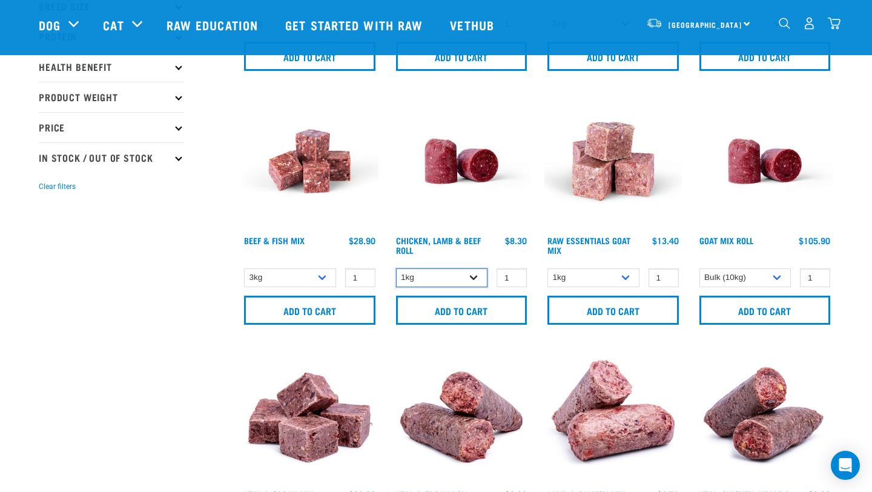
click at [463, 277] on select "1kg Bulk (10kg)" at bounding box center [442, 277] width 92 height 19
click at [615, 283] on select "1kg 3kg" at bounding box center [593, 277] width 92 height 19
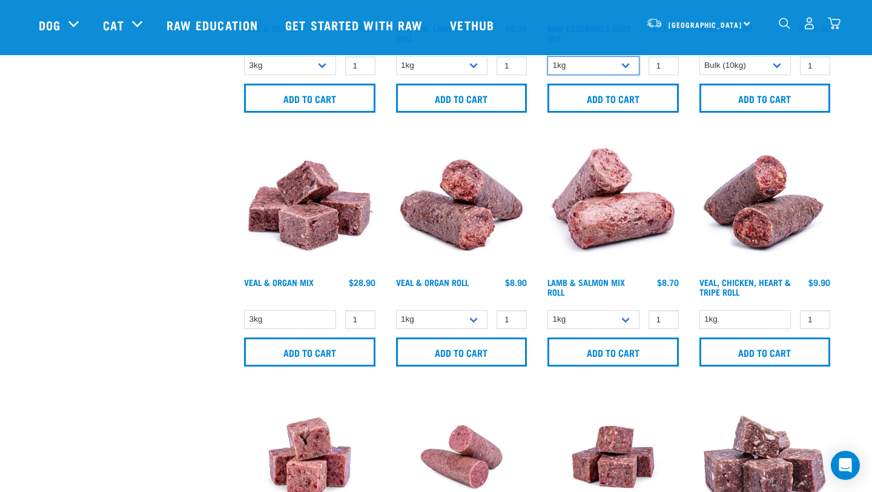
scroll to position [468, 0]
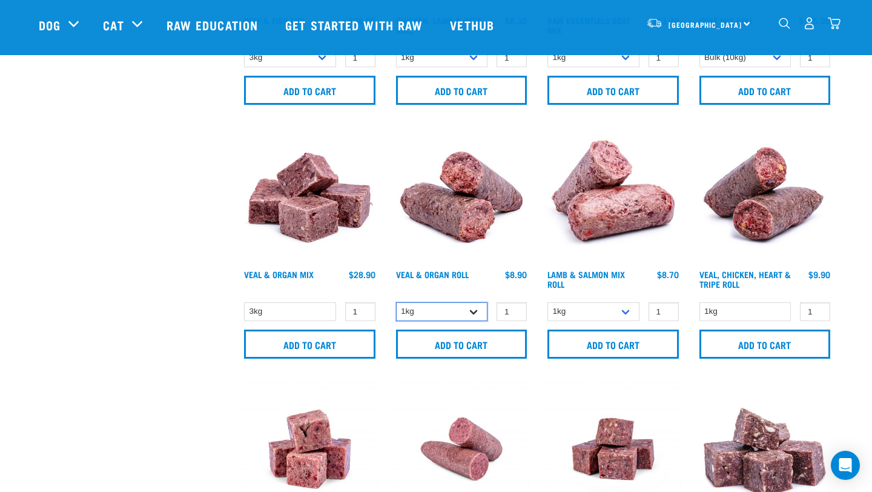
click at [470, 303] on select "1kg Bulk (10kg)" at bounding box center [442, 311] width 92 height 19
click at [441, 268] on div "Veal & Organ Roll $8.90 $83.90" at bounding box center [461, 281] width 137 height 27
click at [429, 272] on link "Veal & Organ Roll" at bounding box center [432, 274] width 73 height 4
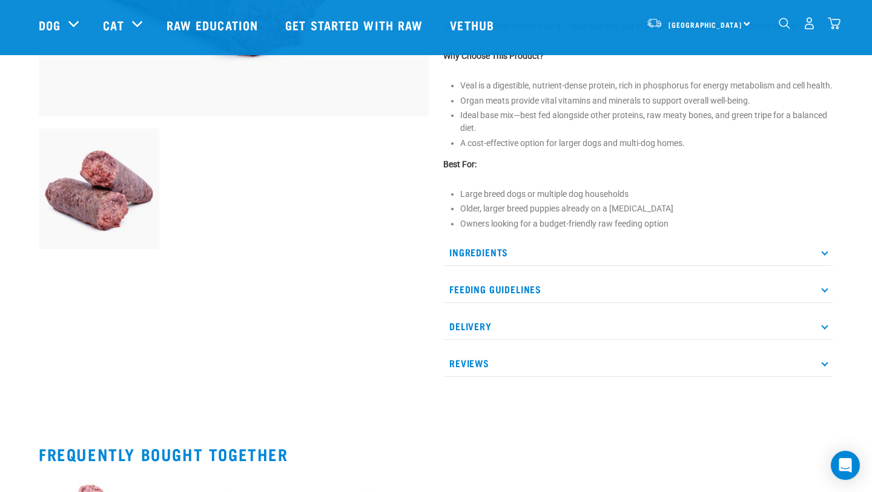
scroll to position [360, 0]
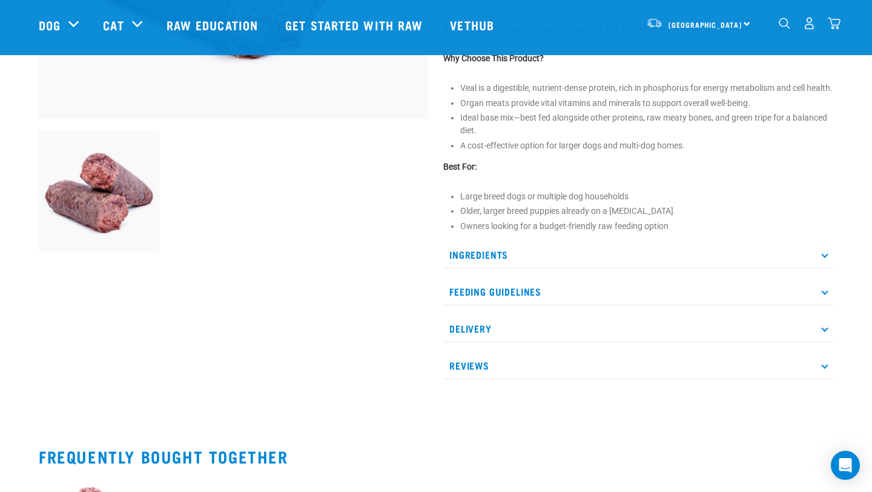
click at [490, 268] on p "Ingredients" at bounding box center [638, 254] width 390 height 27
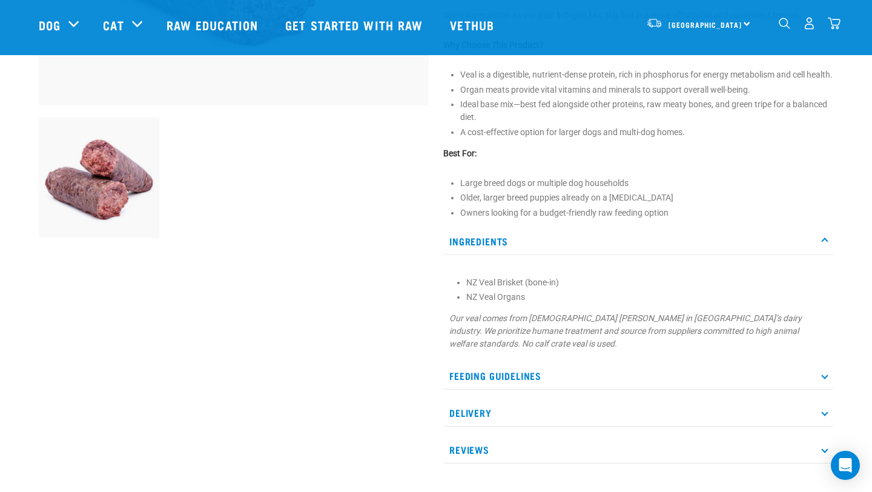
scroll to position [377, 0]
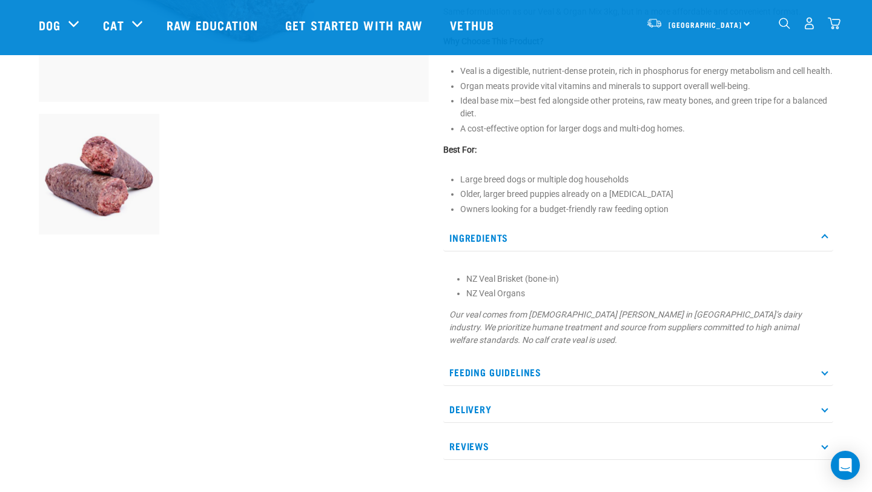
click at [539, 384] on p "Feeding Guidelines" at bounding box center [638, 371] width 390 height 27
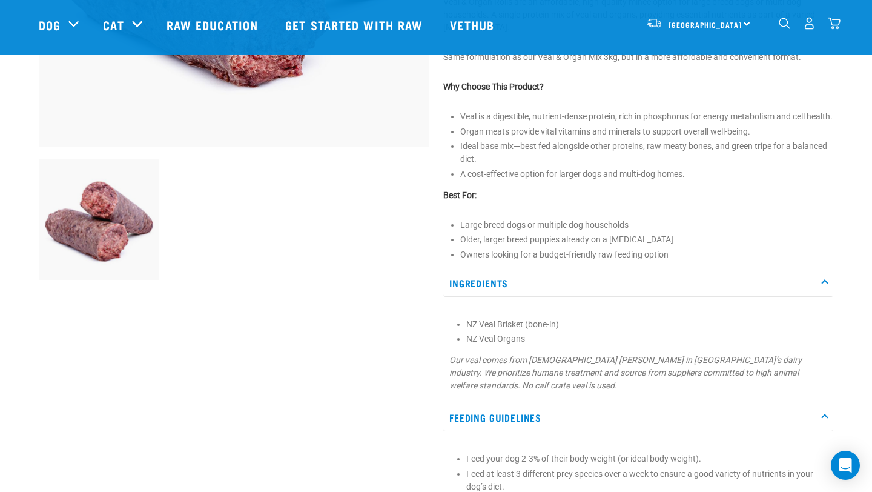
scroll to position [289, 0]
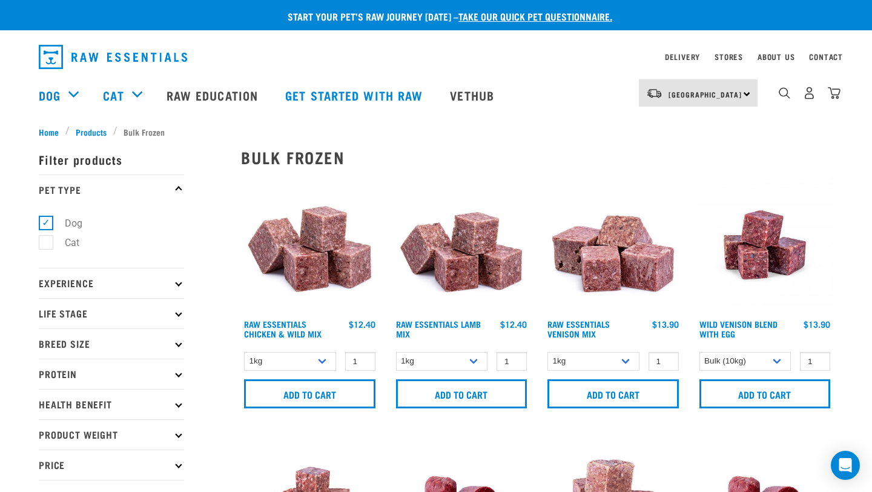
select select "50722"
select select "443209"
